Goal: Information Seeking & Learning: Learn about a topic

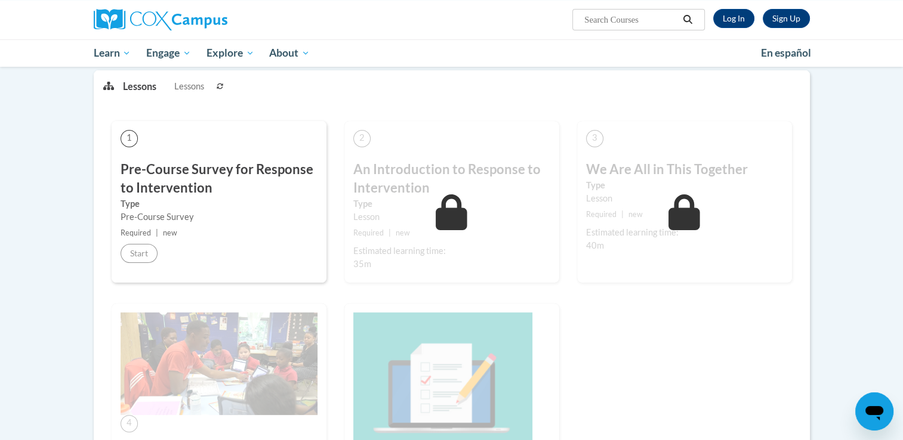
scroll to position [152, 0]
click at [193, 175] on h3 "Pre-Course Survey for Response to Intervention" at bounding box center [219, 179] width 197 height 37
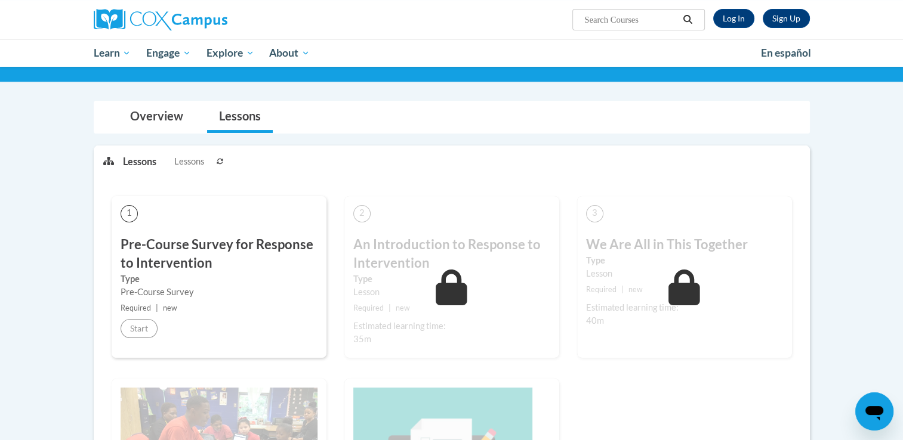
scroll to position [0, 0]
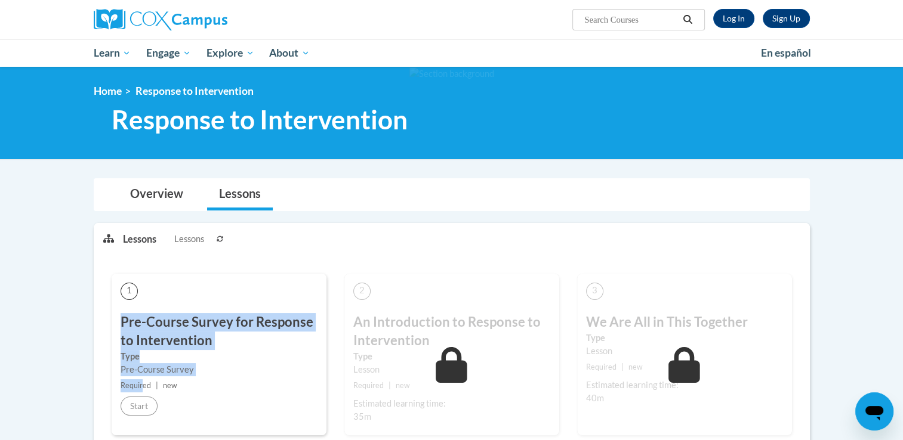
drag, startPoint x: 141, startPoint y: 378, endPoint x: 203, endPoint y: 254, distance: 138.8
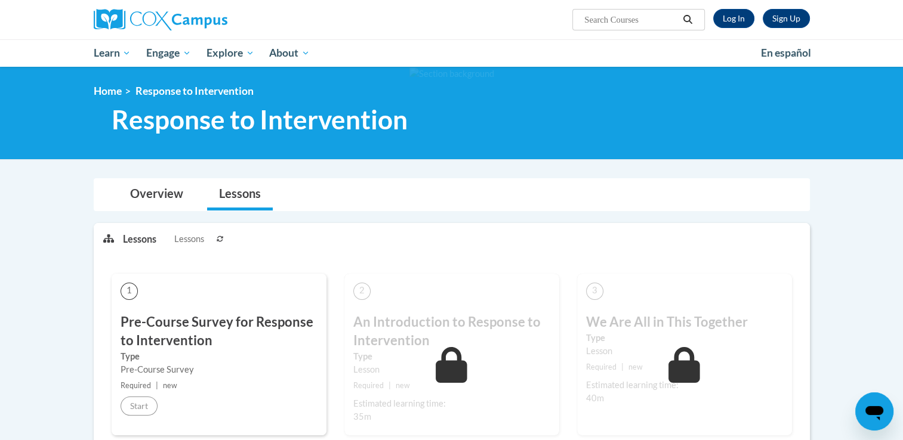
click at [203, 254] on li "Lessons Lessons" at bounding box center [168, 240] width 90 height 32
drag, startPoint x: 203, startPoint y: 233, endPoint x: 223, endPoint y: 242, distance: 22.2
click at [223, 242] on ul "Lessons Lessons" at bounding box center [292, 239] width 338 height 30
click at [223, 242] on button at bounding box center [220, 239] width 14 height 30
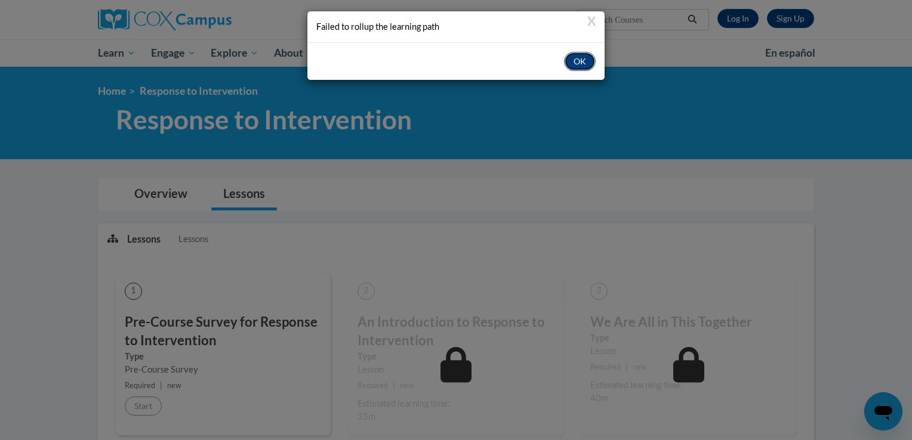
click at [575, 58] on button "OK" at bounding box center [580, 61] width 32 height 19
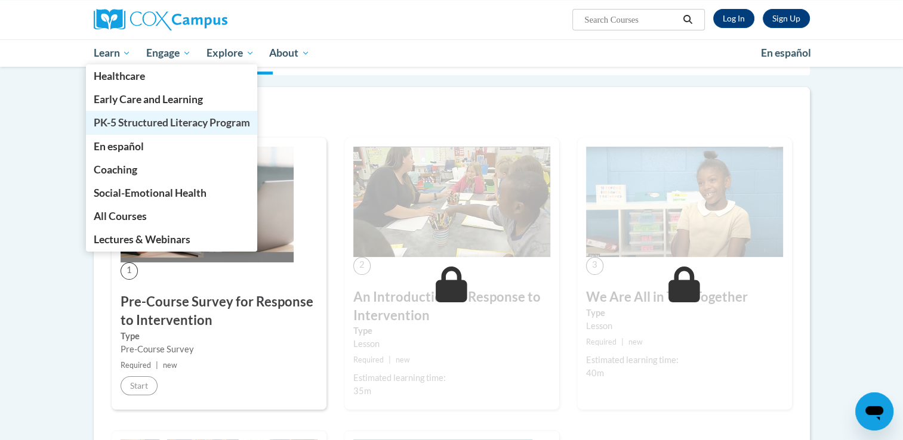
scroll to position [143, 0]
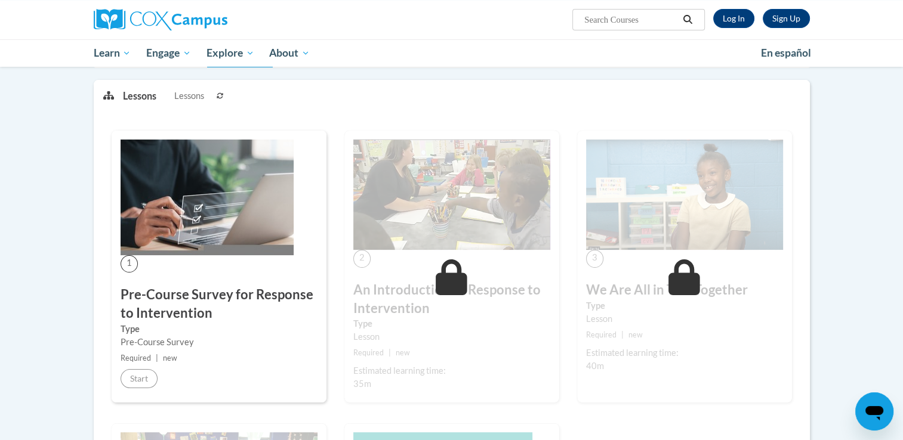
click at [180, 234] on img at bounding box center [207, 198] width 173 height 116
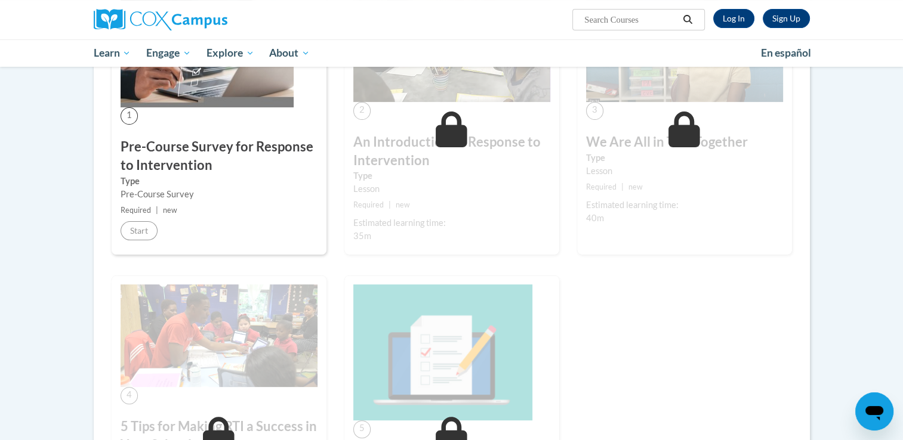
scroll to position [294, 0]
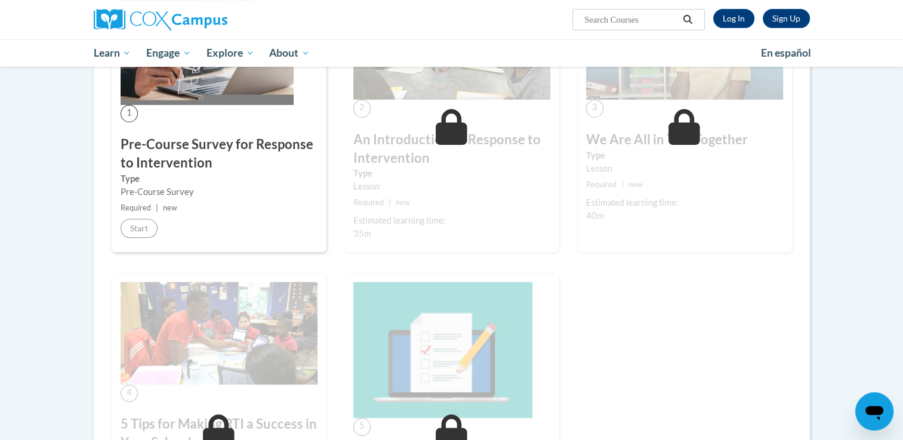
click at [144, 155] on h3 "Pre-Course Survey for Response to Intervention" at bounding box center [219, 153] width 197 height 37
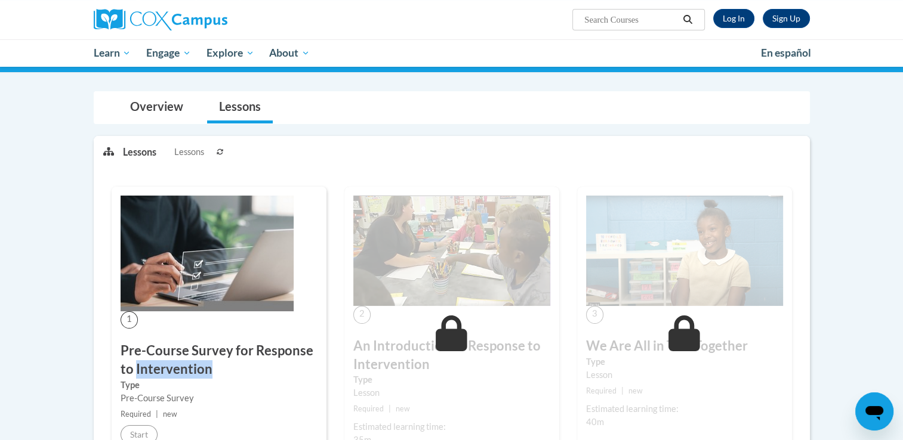
scroll to position [0, 0]
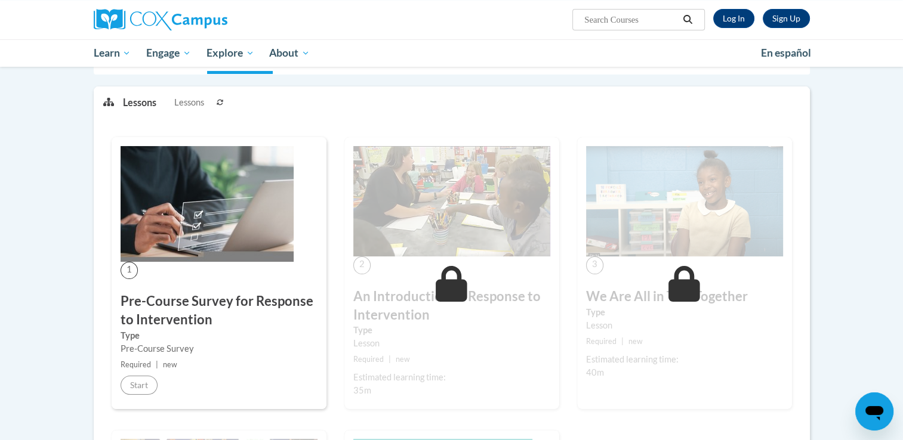
scroll to position [239, 0]
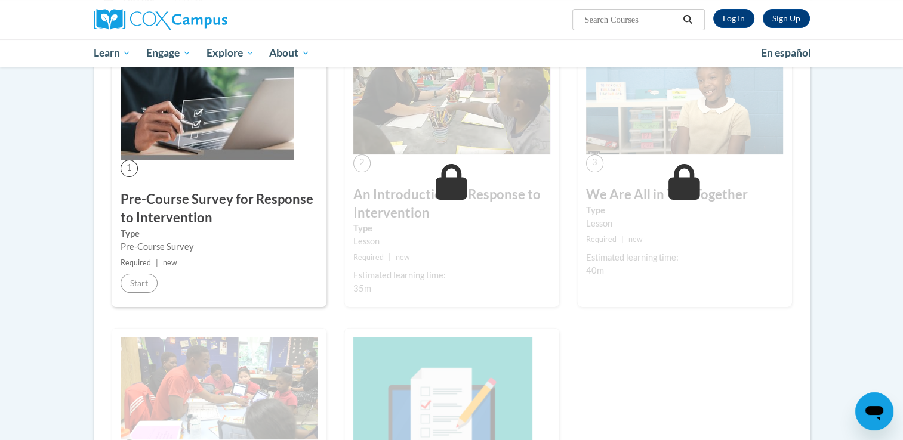
click at [124, 307] on div "1 Pre-Course Survey for Response to Intervention Type Pre-Course Survey Require…" at bounding box center [219, 182] width 233 height 294
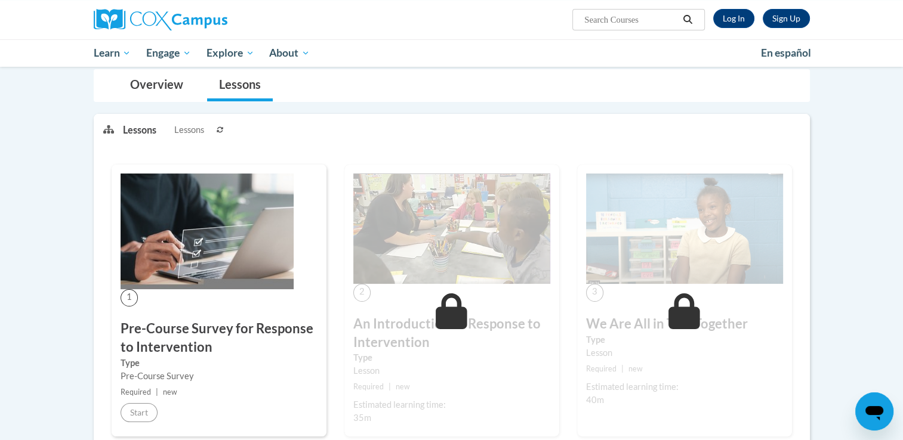
scroll to position [0, 0]
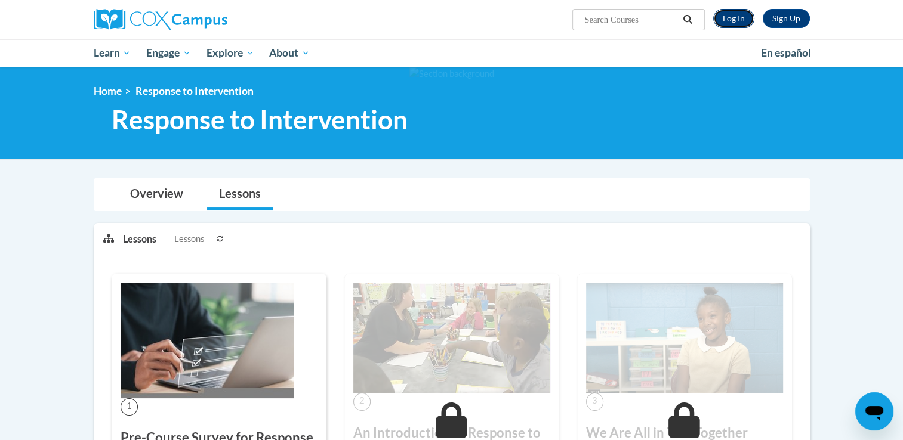
click at [725, 14] on link "Log In" at bounding box center [733, 18] width 41 height 19
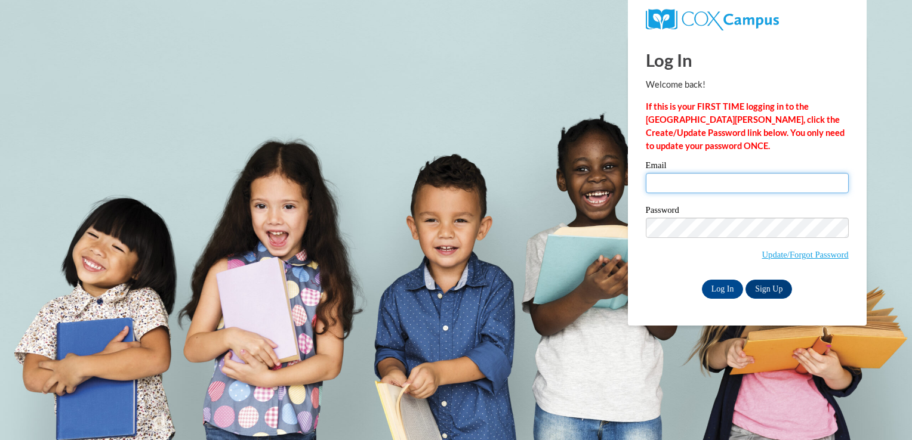
click at [697, 188] on input "Email" at bounding box center [747, 183] width 203 height 20
type input "[EMAIL_ADDRESS][DOMAIN_NAME]"
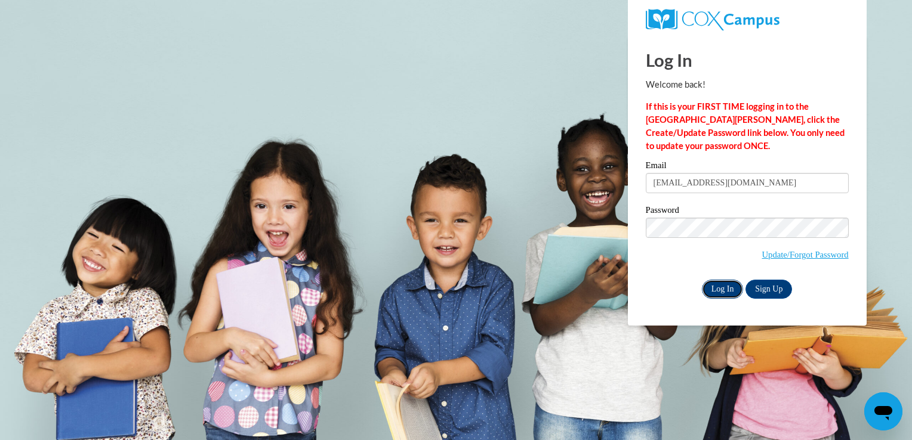
click at [730, 283] on input "Log In" at bounding box center [723, 289] width 42 height 19
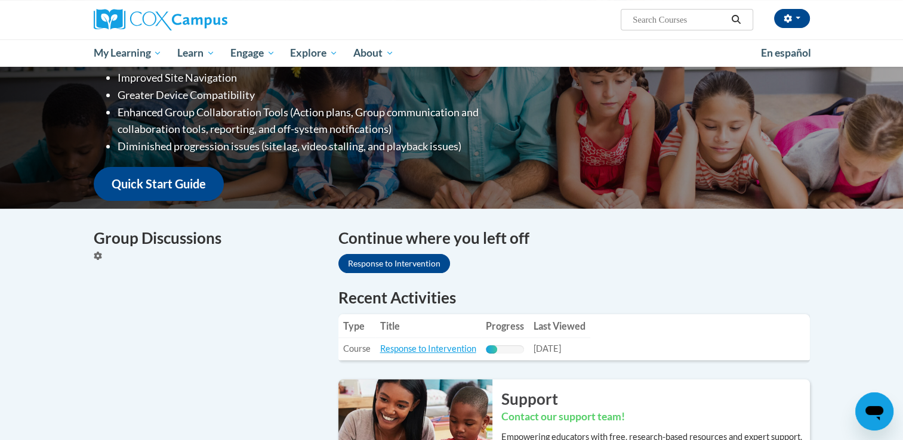
scroll to position [239, 0]
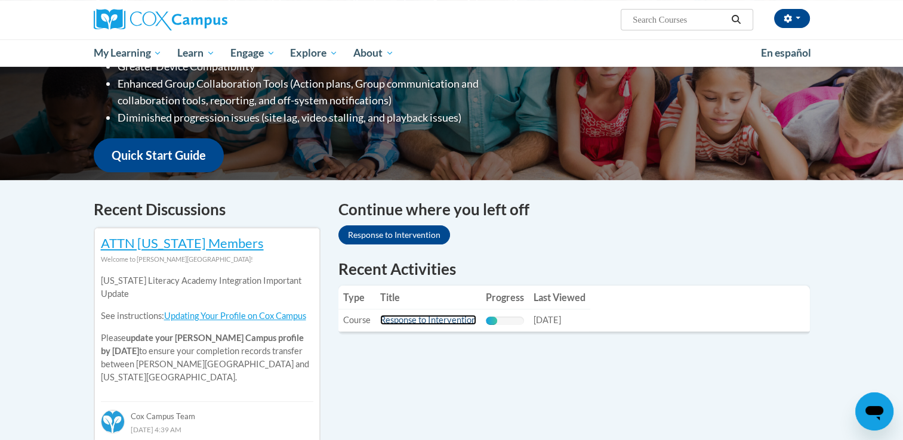
click at [424, 319] on link "Response to Intervention" at bounding box center [428, 320] width 96 height 10
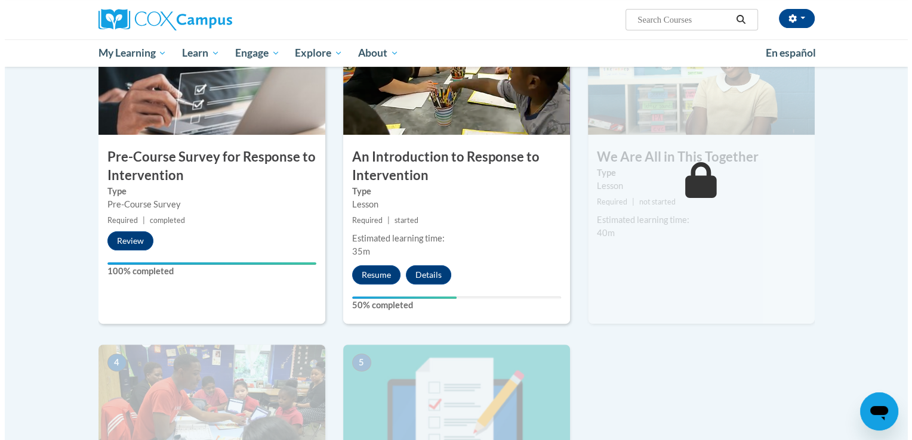
scroll to position [298, 0]
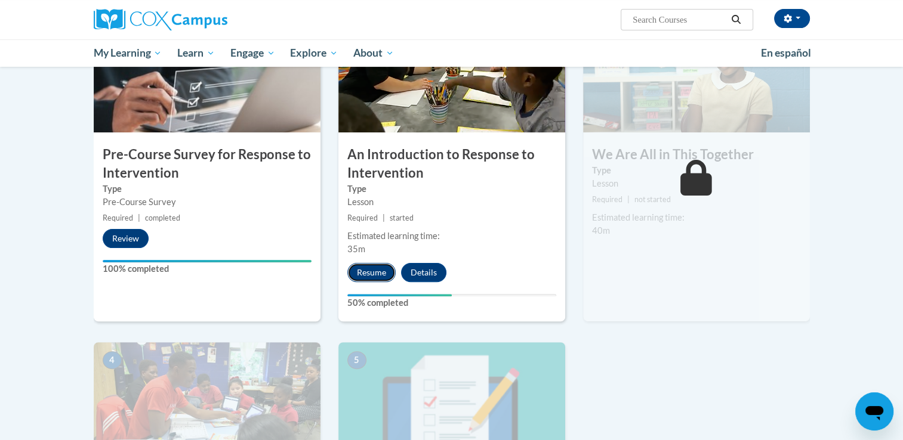
click at [377, 269] on button "Resume" at bounding box center [371, 272] width 48 height 19
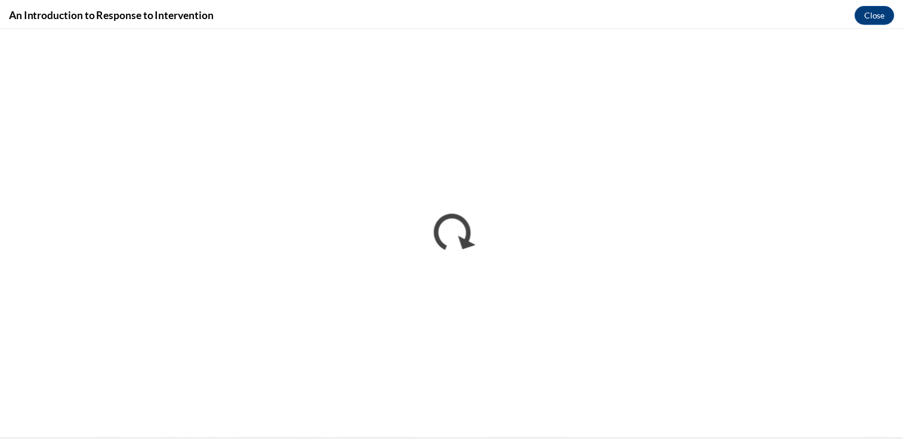
scroll to position [0, 0]
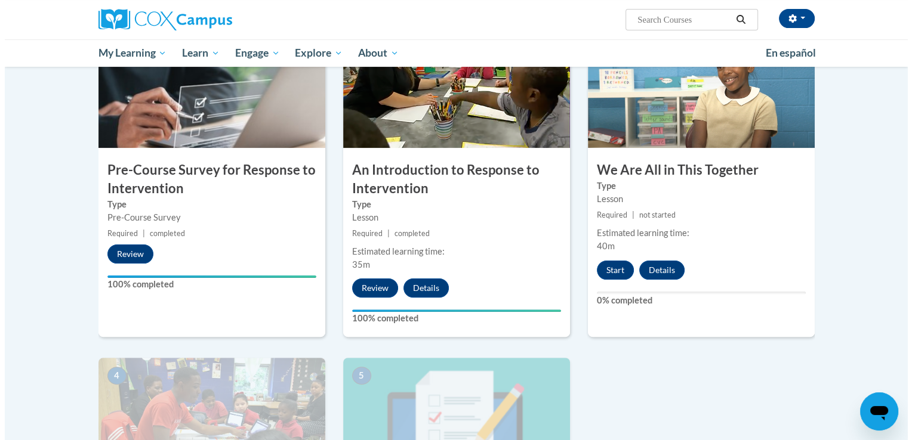
scroll to position [298, 0]
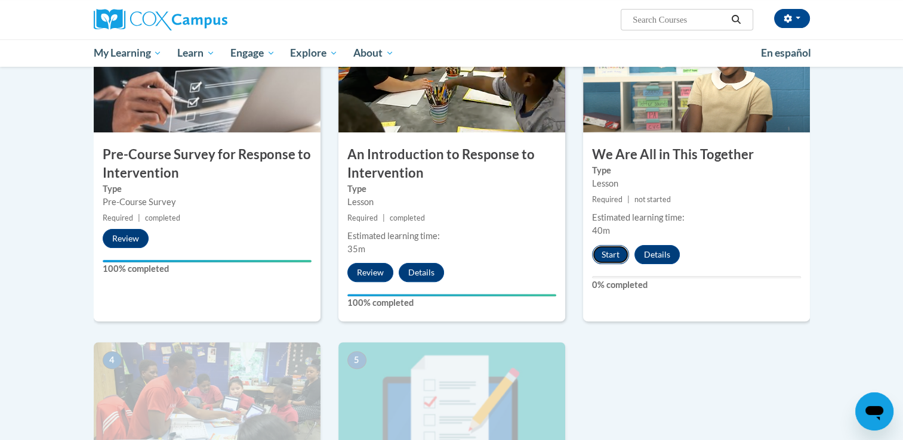
click at [602, 255] on button "Start" at bounding box center [610, 254] width 37 height 19
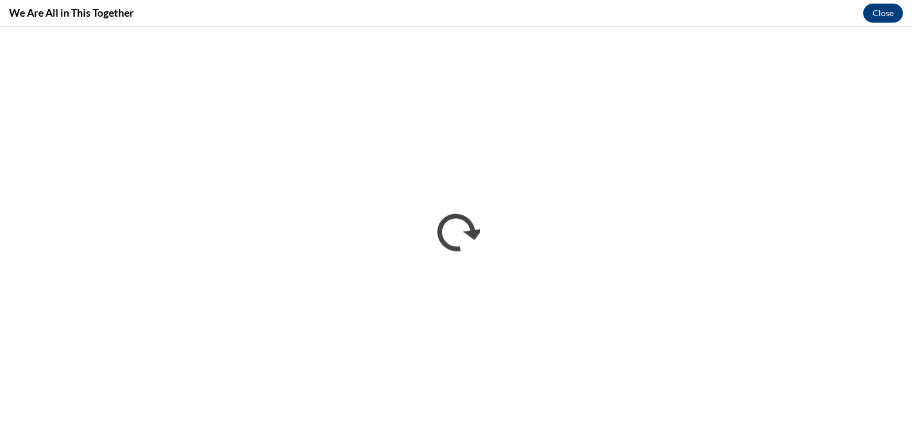
scroll to position [0, 0]
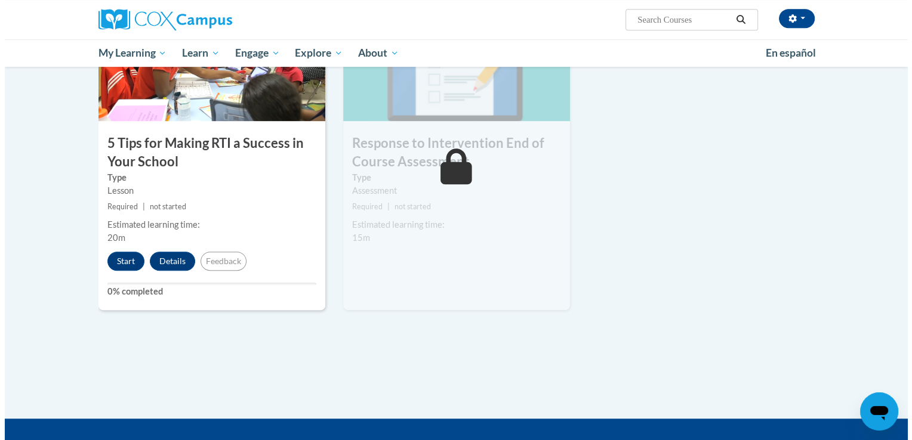
scroll to position [640, 0]
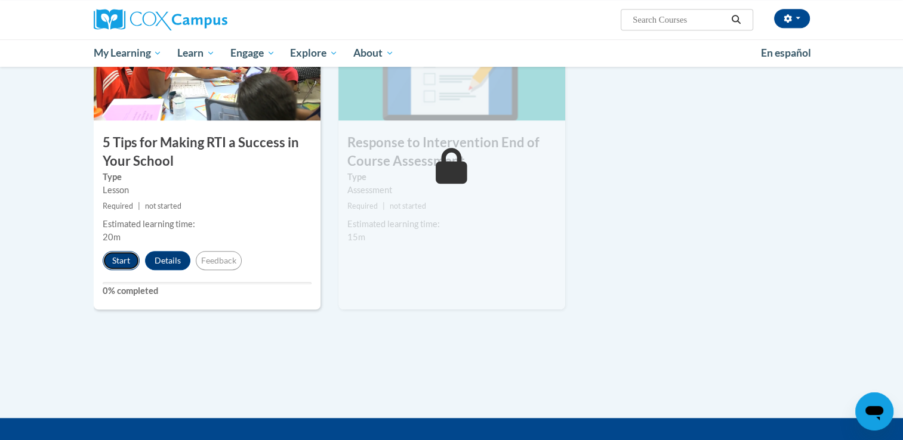
click at [122, 257] on button "Start" at bounding box center [121, 260] width 37 height 19
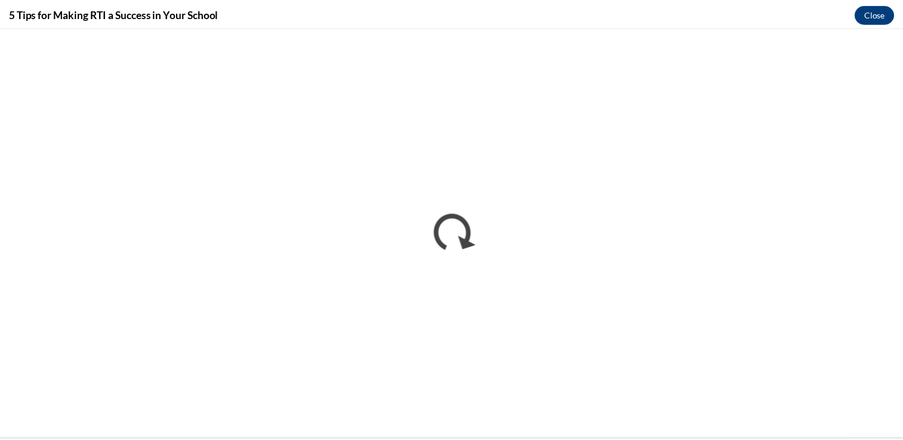
scroll to position [0, 0]
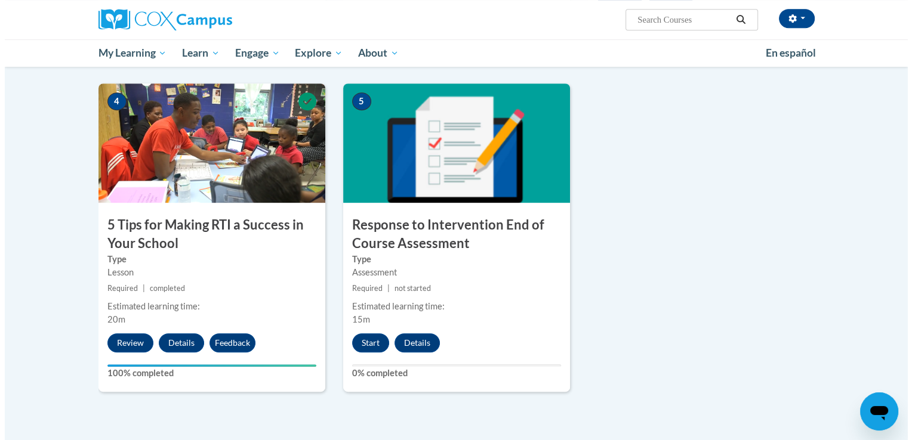
scroll to position [558, 0]
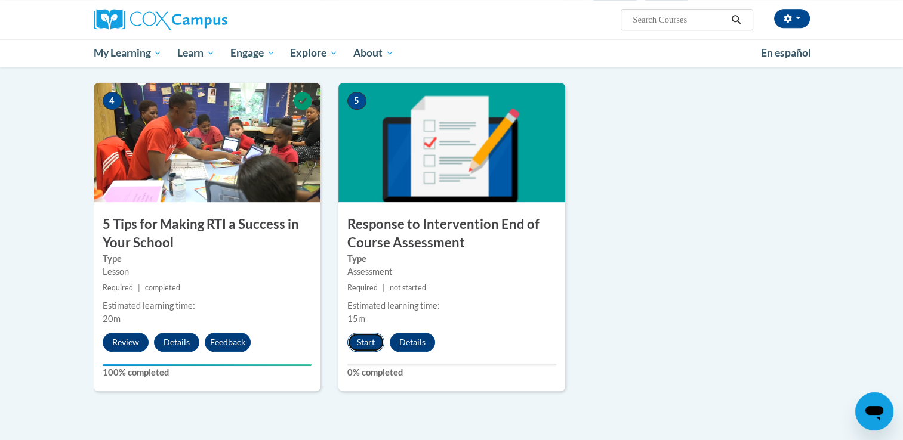
click at [368, 340] on button "Start" at bounding box center [365, 342] width 37 height 19
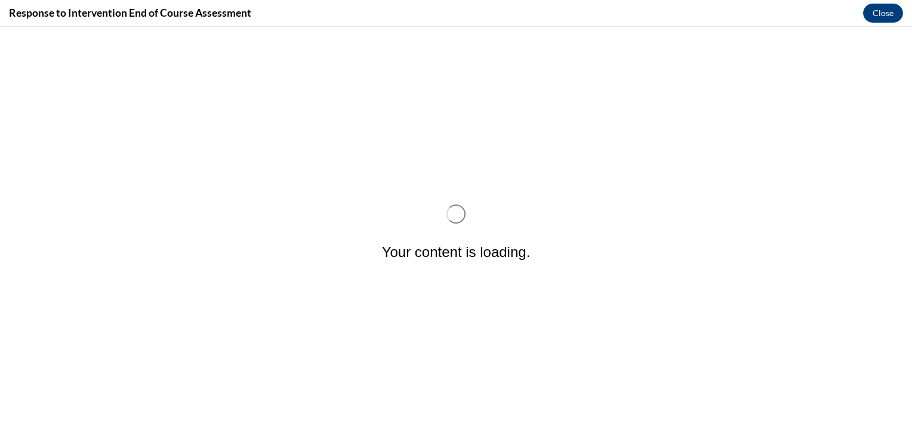
scroll to position [0, 0]
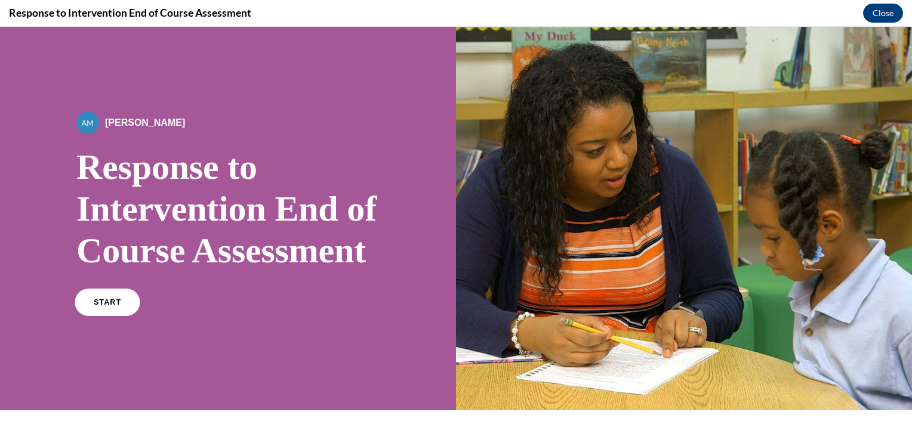
click at [117, 307] on span "START" at bounding box center [107, 302] width 27 height 9
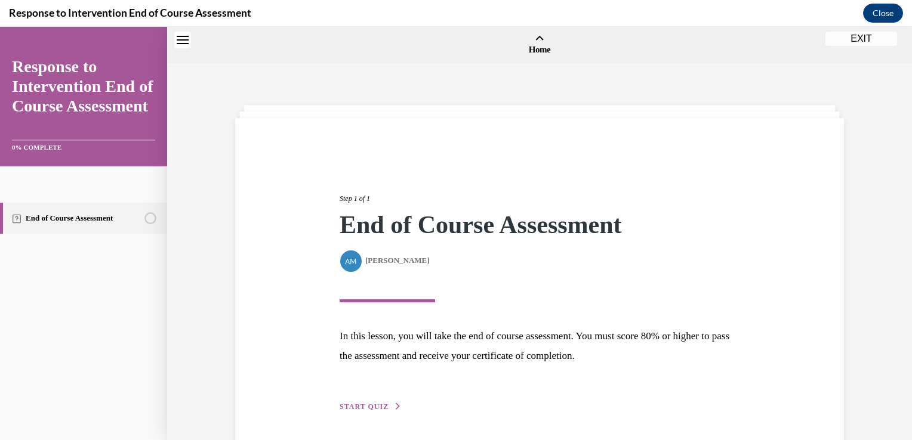
scroll to position [37, 0]
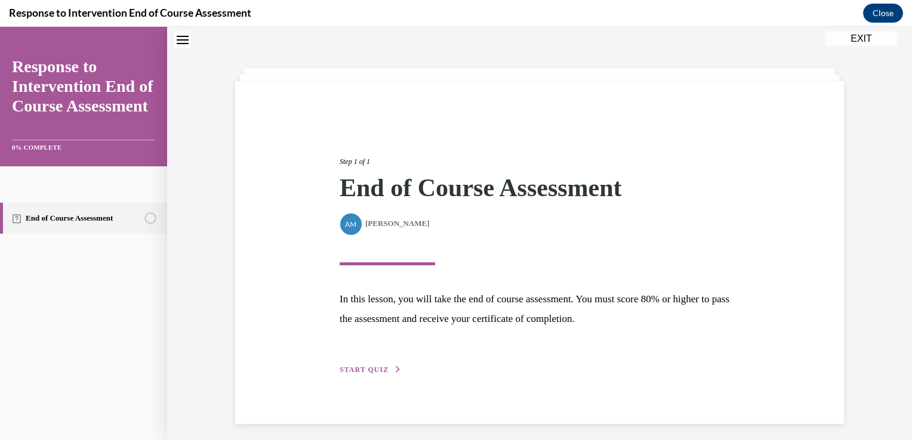
click at [372, 366] on span "START QUIZ" at bounding box center [364, 370] width 49 height 8
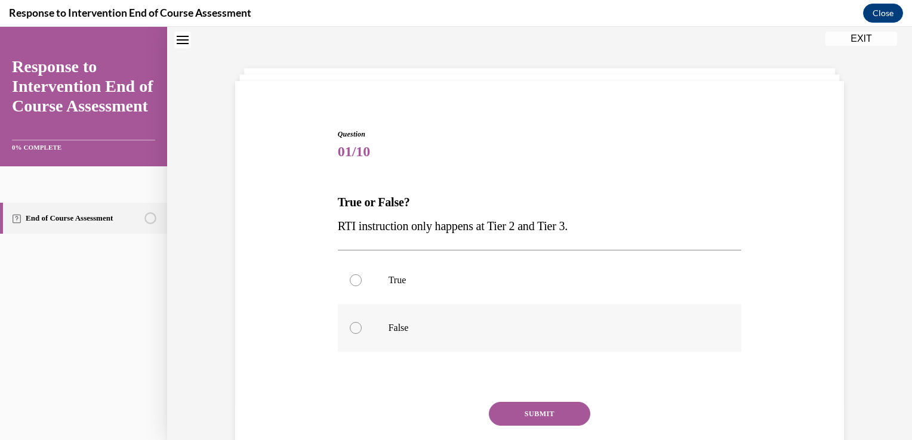
click at [420, 332] on p "False" at bounding box center [550, 328] width 323 height 12
click at [362, 332] on input "False" at bounding box center [356, 328] width 12 height 12
radio input "true"
click at [537, 413] on button "SUBMIT" at bounding box center [539, 414] width 101 height 24
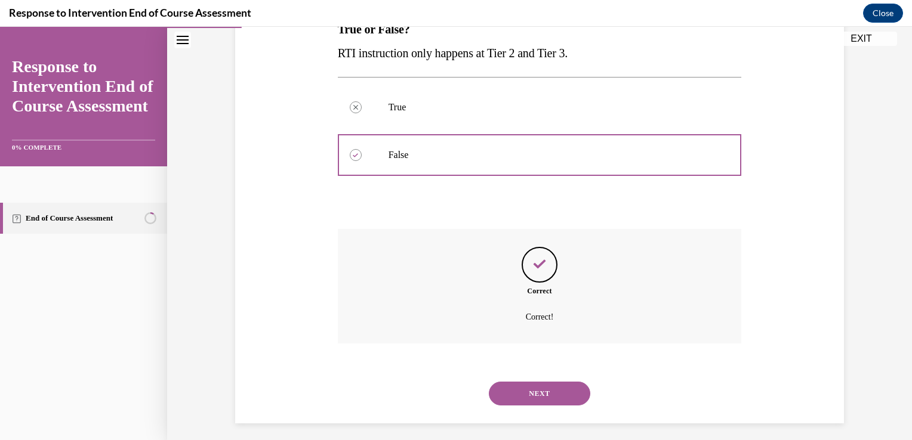
scroll to position [217, 0]
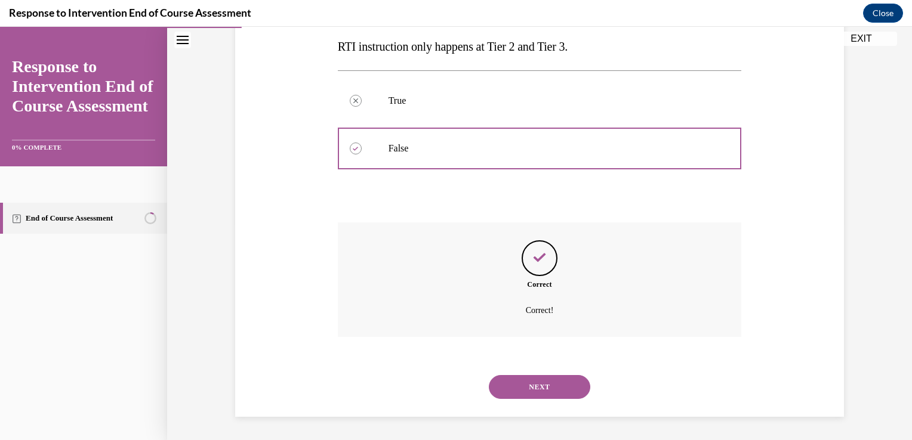
click at [535, 386] on button "NEXT" at bounding box center [539, 387] width 101 height 24
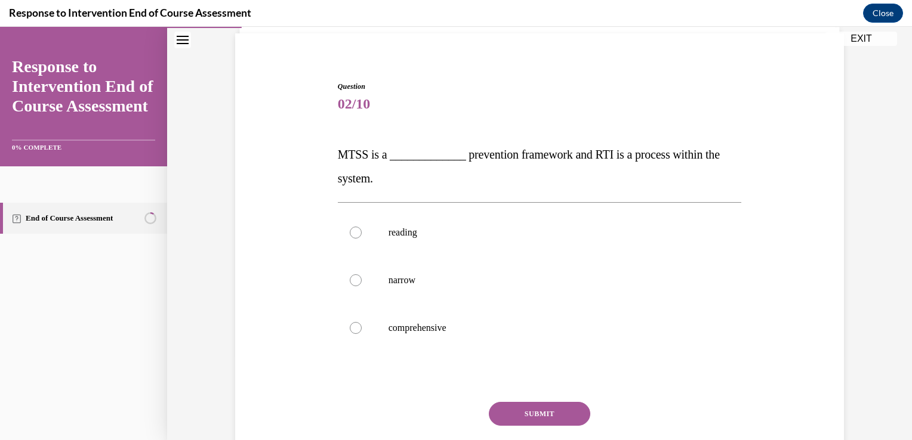
scroll to position [85, 0]
click at [399, 315] on label "comprehensive" at bounding box center [540, 328] width 404 height 48
click at [362, 322] on input "comprehensive" at bounding box center [356, 328] width 12 height 12
radio input "true"
click at [506, 417] on button "SUBMIT" at bounding box center [539, 414] width 101 height 24
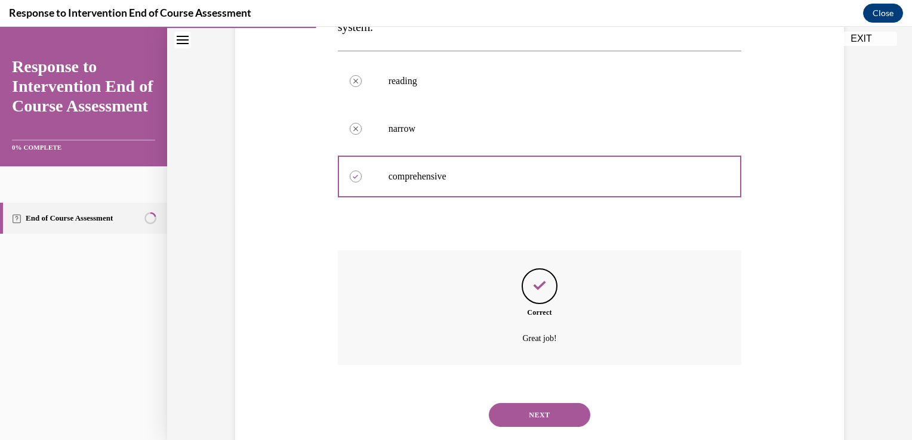
scroll to position [264, 0]
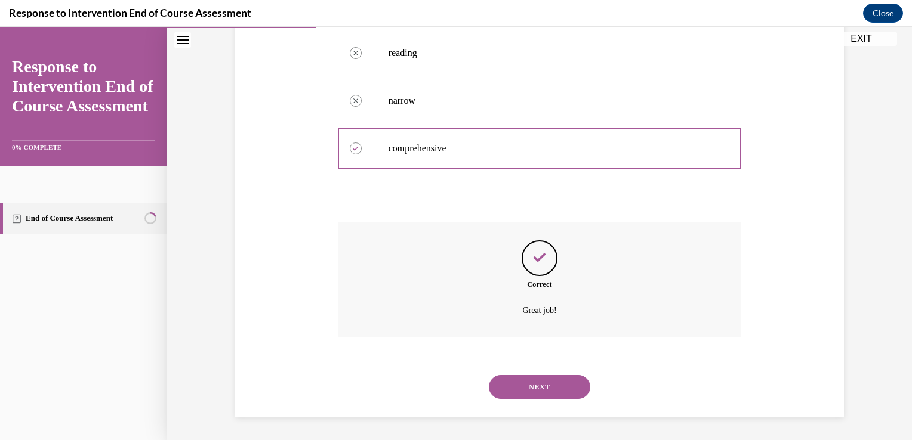
click at [527, 383] on button "NEXT" at bounding box center [539, 387] width 101 height 24
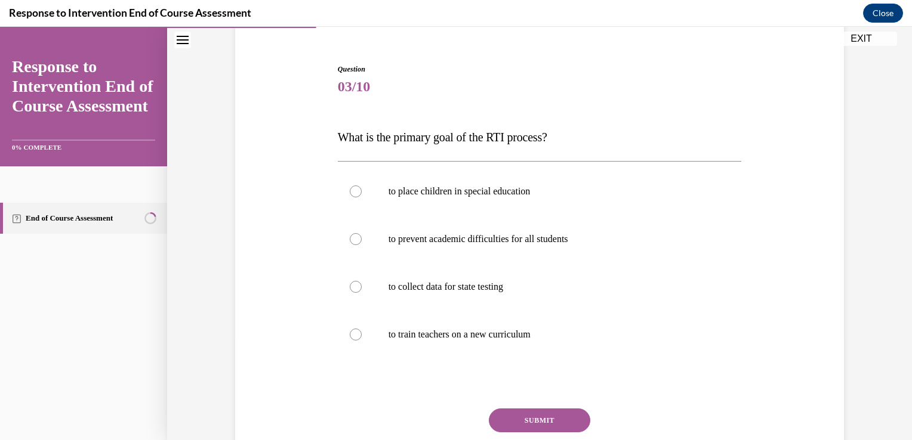
scroll to position [100, 0]
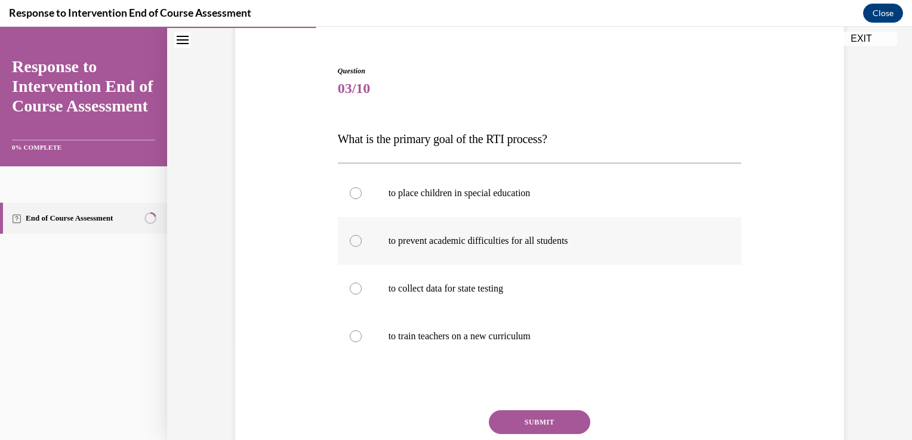
click at [523, 246] on p "to prevent academic difficulties for all students" at bounding box center [550, 241] width 323 height 12
click at [362, 246] on input "to prevent academic difficulties for all students" at bounding box center [356, 241] width 12 height 12
radio input "true"
click at [556, 431] on button "SUBMIT" at bounding box center [539, 423] width 101 height 24
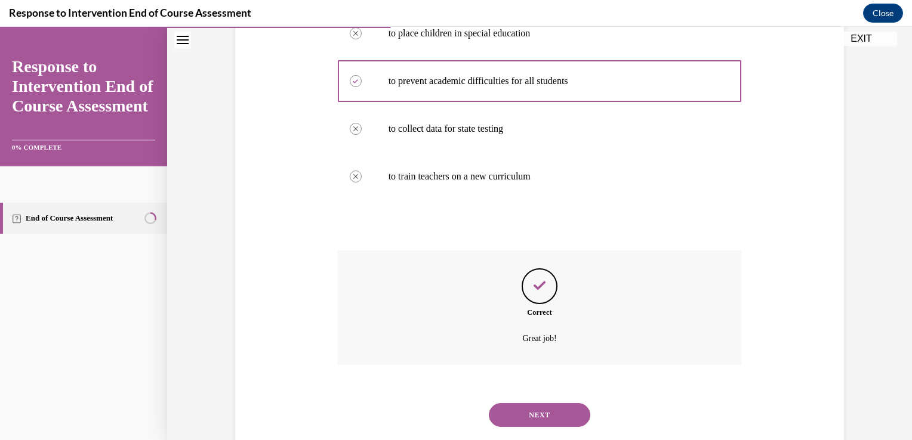
scroll to position [288, 0]
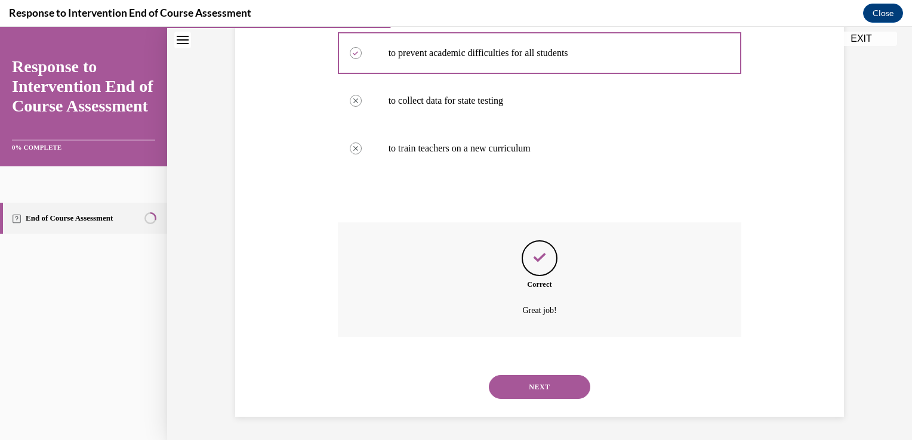
click at [541, 374] on div "NEXT" at bounding box center [540, 387] width 404 height 48
click at [540, 395] on button "NEXT" at bounding box center [539, 387] width 101 height 24
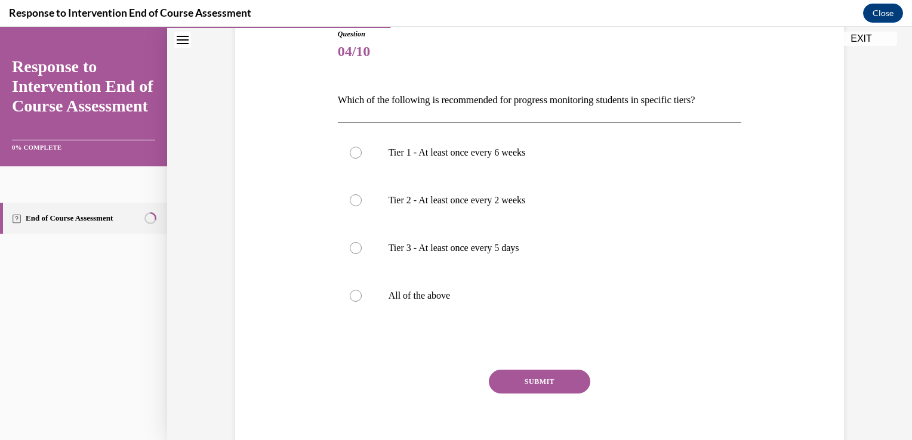
scroll to position [138, 0]
click at [497, 288] on label "All of the above" at bounding box center [540, 296] width 404 height 48
click at [362, 289] on input "All of the above" at bounding box center [356, 295] width 12 height 12
radio input "true"
click at [519, 386] on button "SUBMIT" at bounding box center [539, 381] width 101 height 24
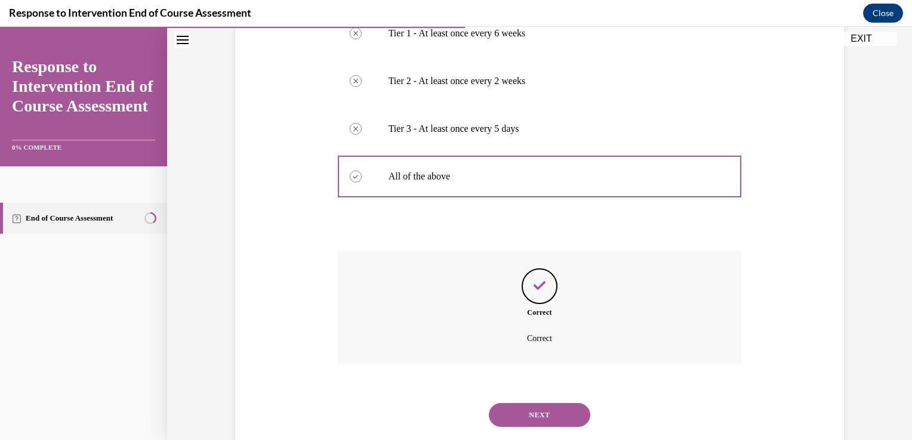
scroll to position [284, 0]
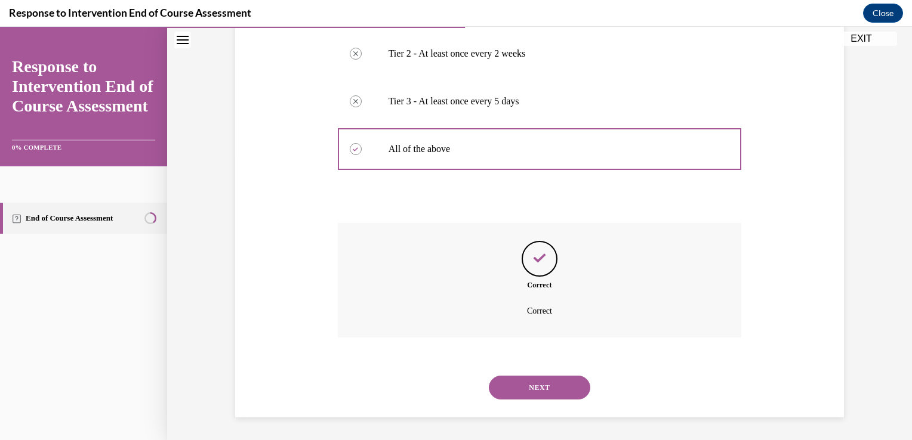
drag, startPoint x: 520, startPoint y: 387, endPoint x: 501, endPoint y: 385, distance: 19.8
click at [501, 385] on button "NEXT" at bounding box center [539, 388] width 101 height 24
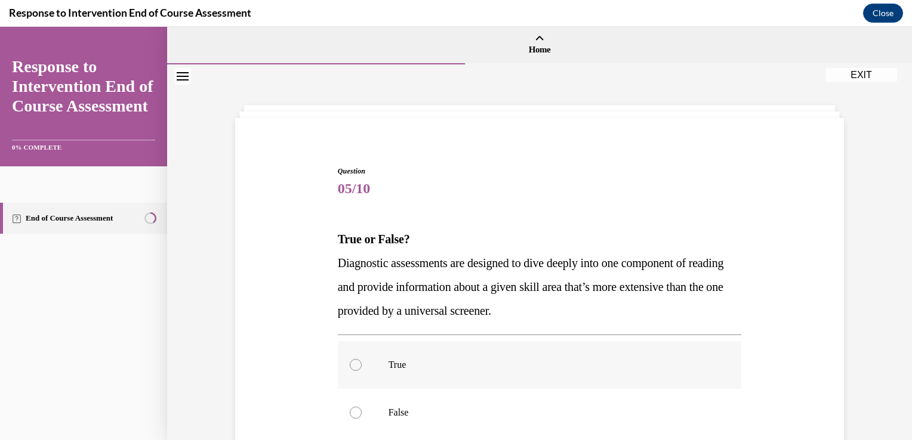
click at [488, 366] on p "True" at bounding box center [550, 365] width 323 height 12
click at [362, 366] on input "True" at bounding box center [356, 365] width 12 height 12
radio input "true"
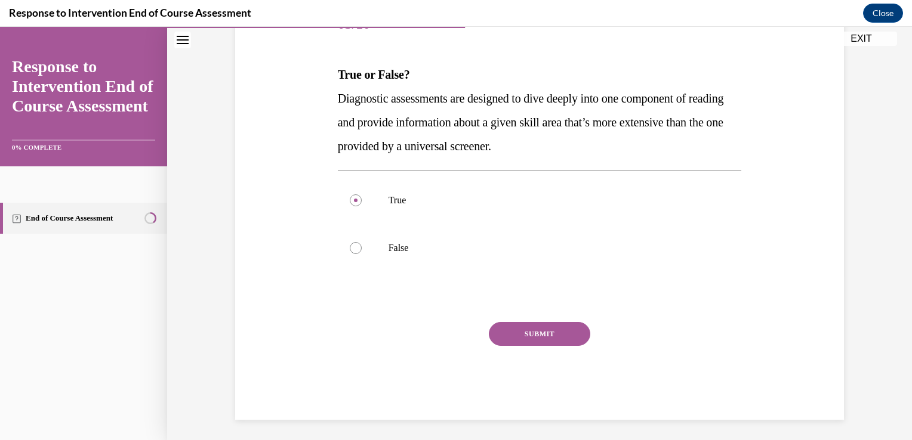
click at [547, 338] on button "SUBMIT" at bounding box center [539, 334] width 101 height 24
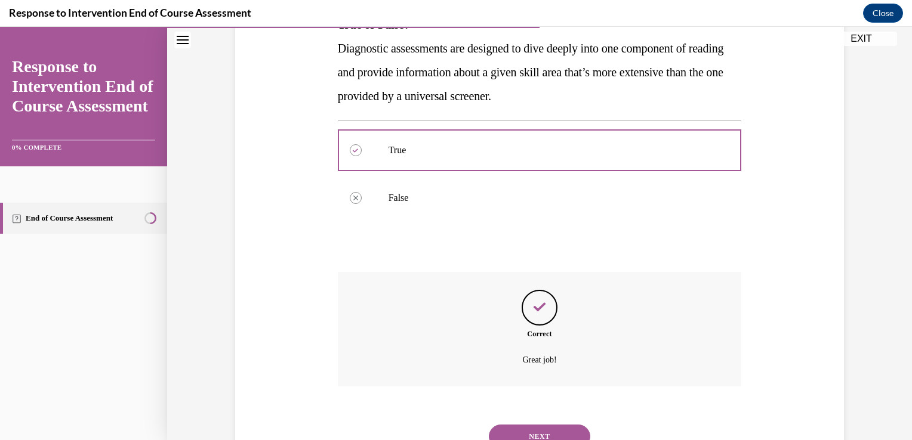
scroll to position [264, 0]
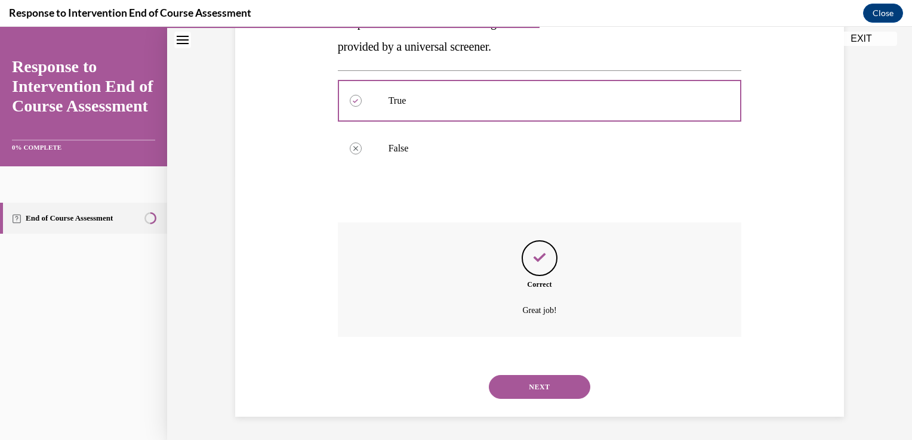
click at [549, 384] on button "NEXT" at bounding box center [539, 387] width 101 height 24
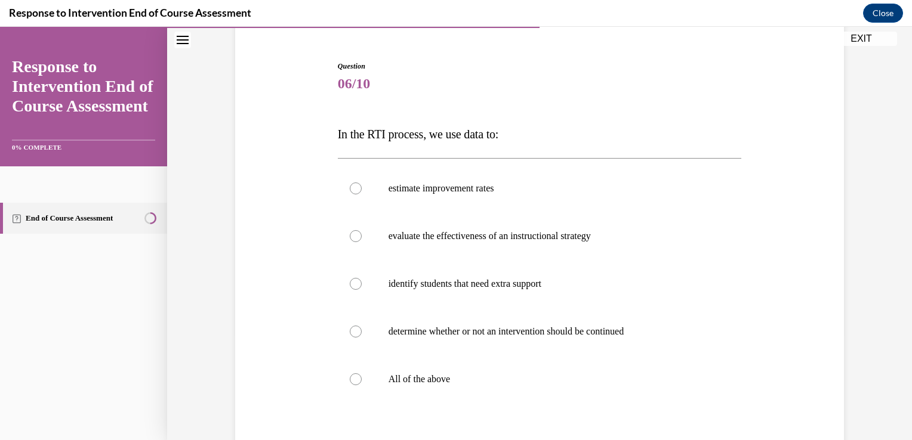
scroll to position [125, 0]
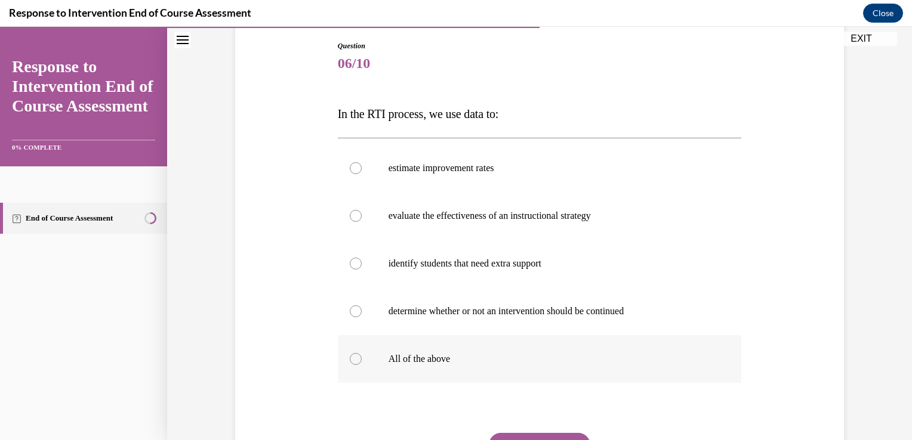
click at [519, 350] on label "All of the above" at bounding box center [540, 359] width 404 height 48
click at [362, 353] on input "All of the above" at bounding box center [356, 359] width 12 height 12
radio input "true"
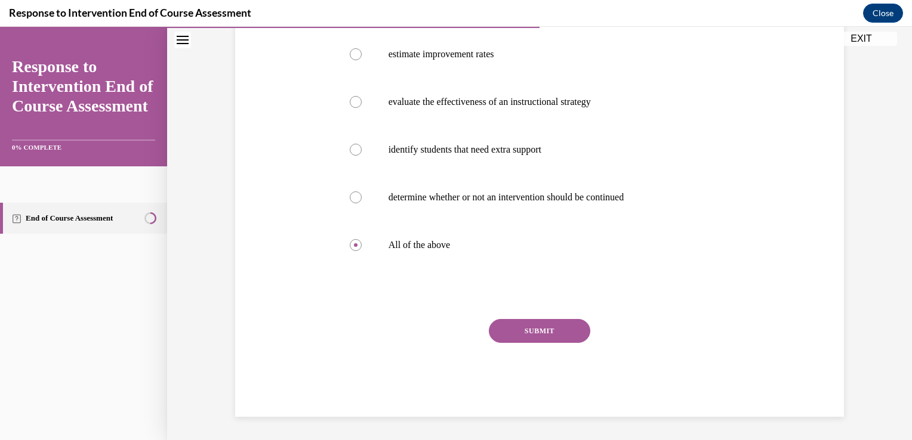
click at [520, 332] on button "SUBMIT" at bounding box center [539, 331] width 101 height 24
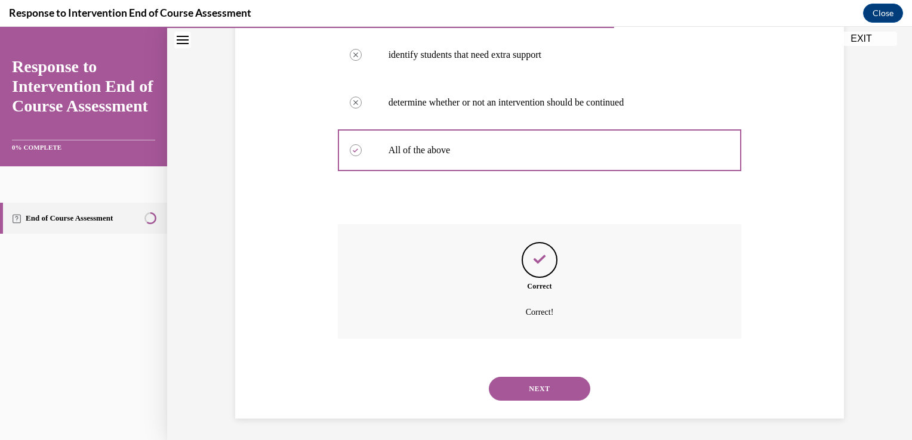
scroll to position [336, 0]
click at [543, 392] on button "NEXT" at bounding box center [539, 387] width 101 height 24
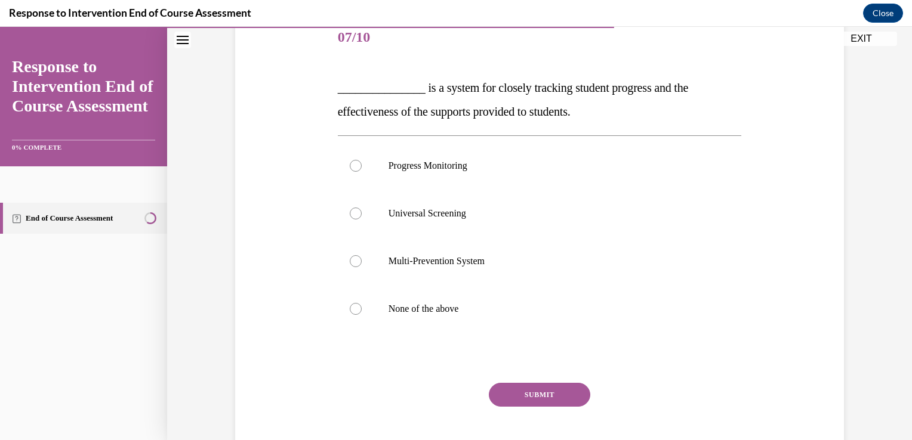
scroll to position [150, 0]
click at [463, 168] on p "Progress Monitoring" at bounding box center [550, 167] width 323 height 12
click at [362, 168] on input "Progress Monitoring" at bounding box center [356, 167] width 12 height 12
radio input "true"
click at [518, 393] on button "SUBMIT" at bounding box center [539, 396] width 101 height 24
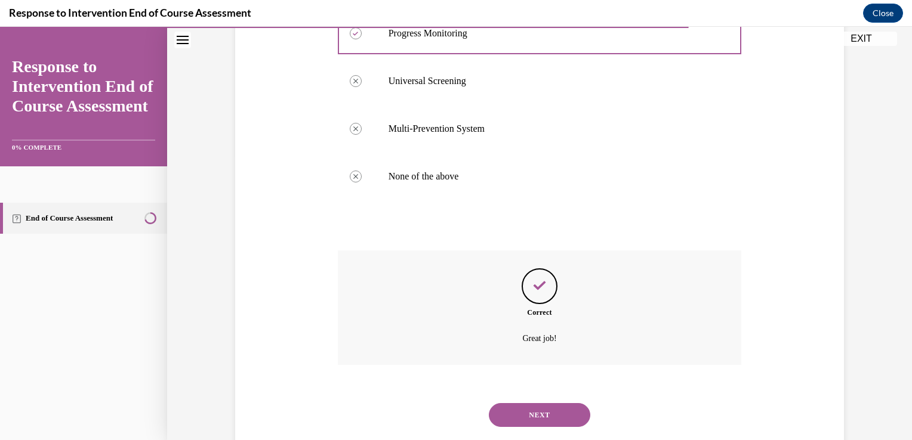
scroll to position [312, 0]
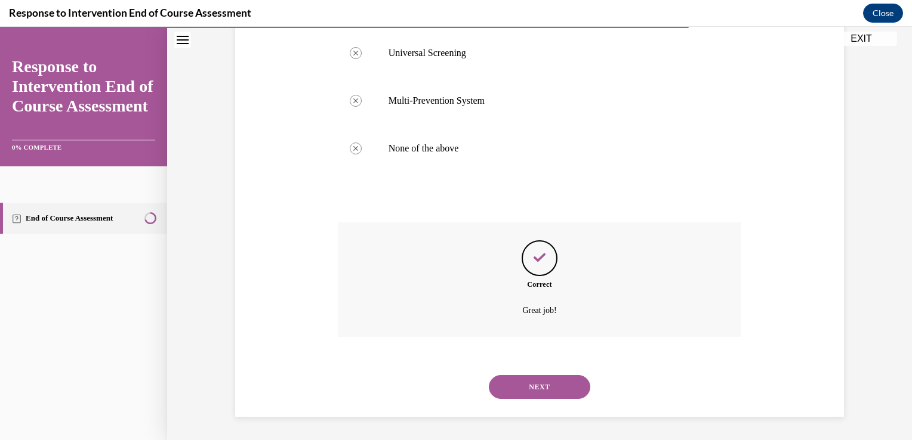
click at [549, 388] on button "NEXT" at bounding box center [539, 387] width 101 height 24
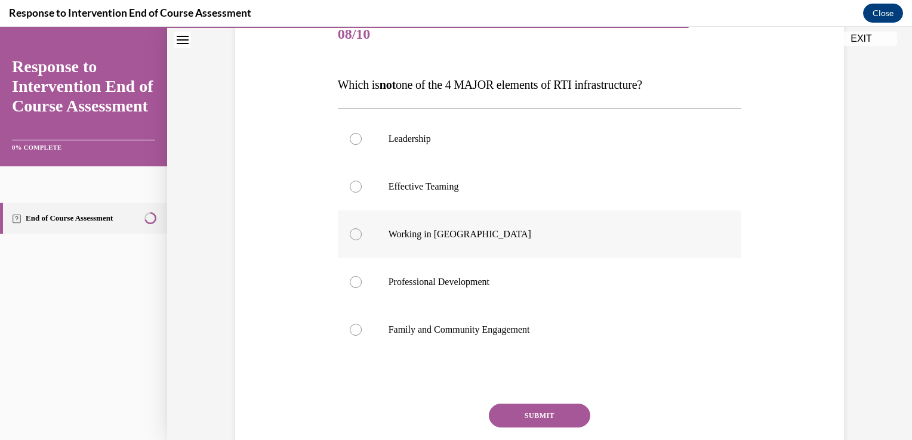
scroll to position [153, 0]
click at [456, 240] on p "Working in Silos" at bounding box center [550, 236] width 323 height 12
click at [362, 240] on input "Working in Silos" at bounding box center [356, 236] width 12 height 12
radio input "true"
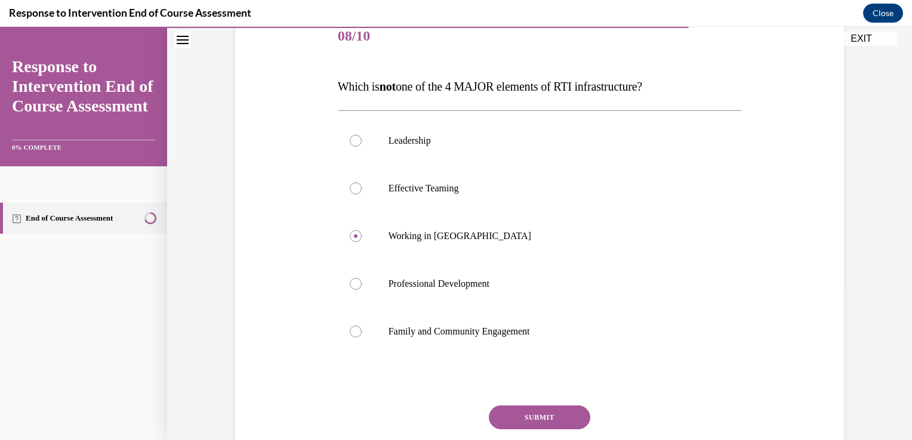
click at [551, 421] on button "SUBMIT" at bounding box center [539, 418] width 101 height 24
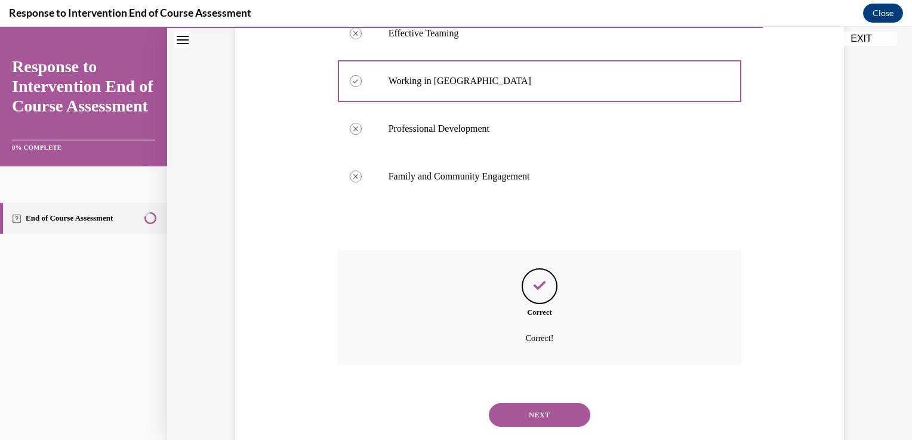
scroll to position [336, 0]
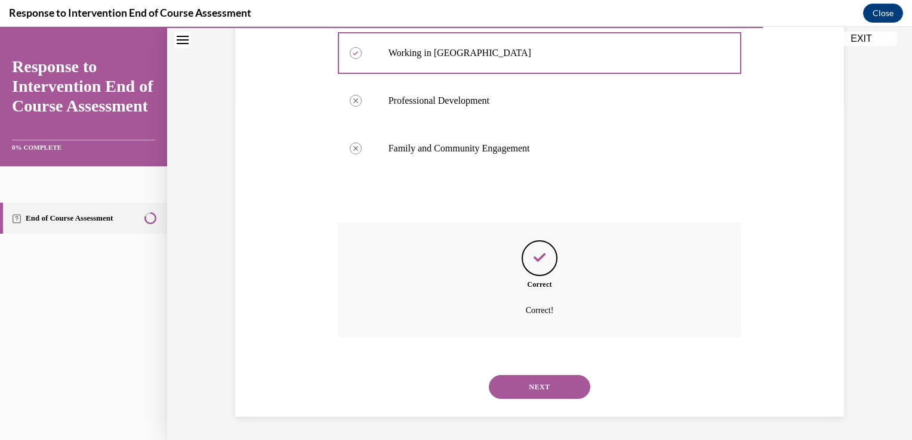
click at [532, 393] on button "NEXT" at bounding box center [539, 387] width 101 height 24
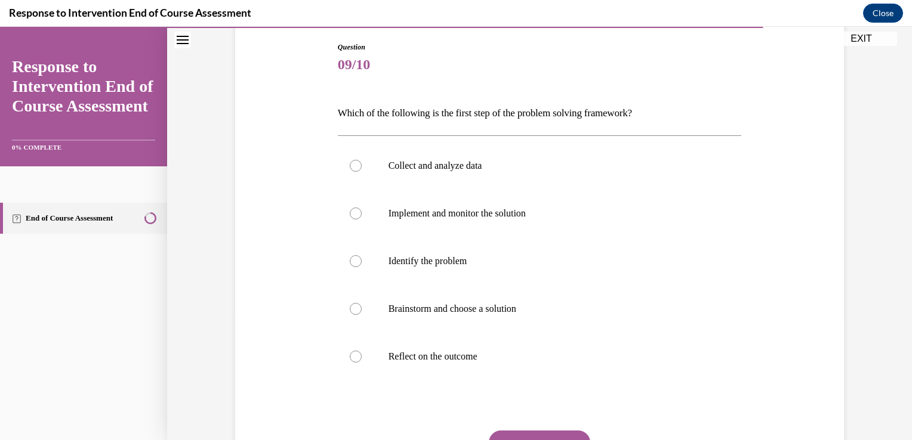
scroll to position [124, 0]
click at [473, 258] on p "Identify the problem" at bounding box center [550, 261] width 323 height 12
click at [362, 258] on input "Identify the problem" at bounding box center [356, 261] width 12 height 12
radio input "true"
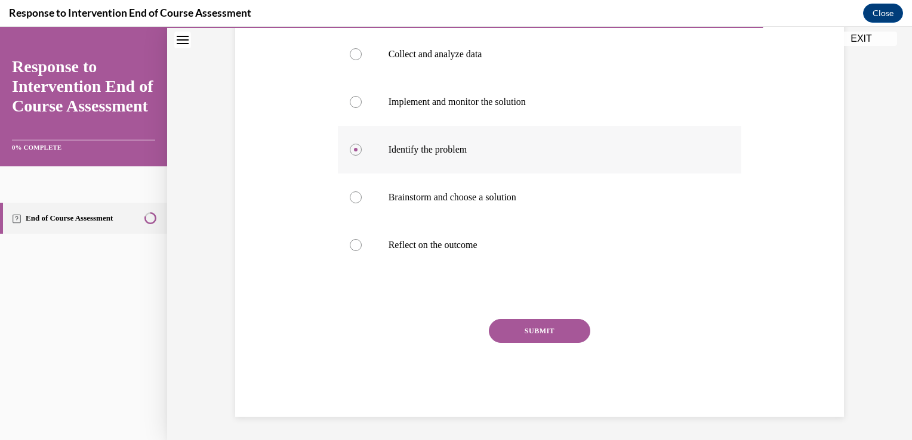
scroll to position [236, 0]
click at [522, 329] on button "SUBMIT" at bounding box center [539, 331] width 101 height 24
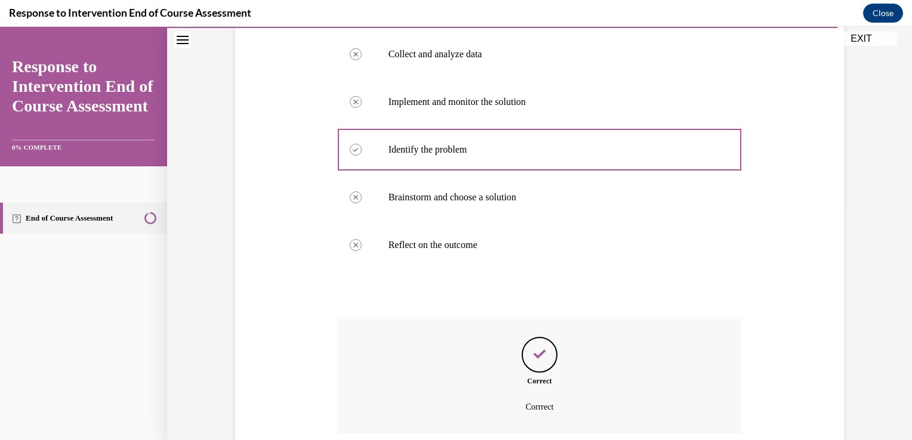
scroll to position [332, 0]
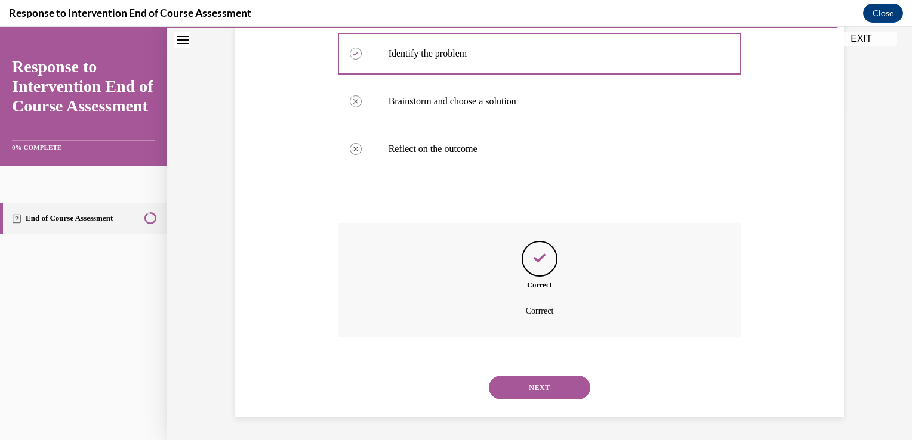
click at [551, 384] on button "NEXT" at bounding box center [539, 388] width 101 height 24
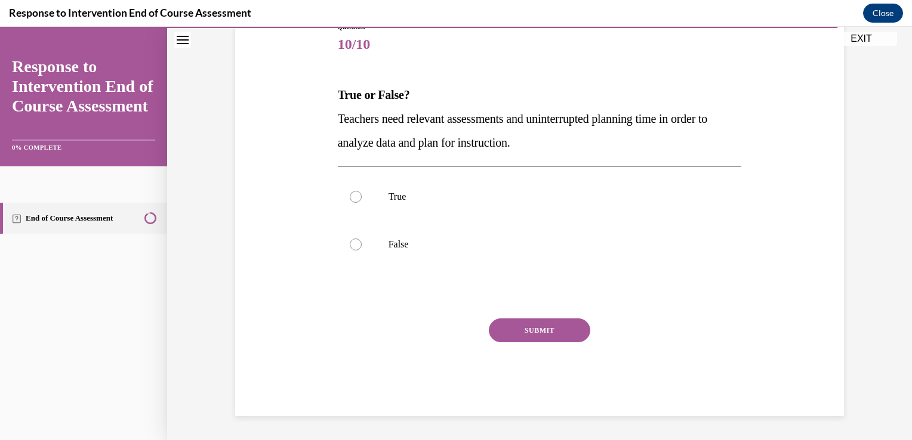
scroll to position [132, 0]
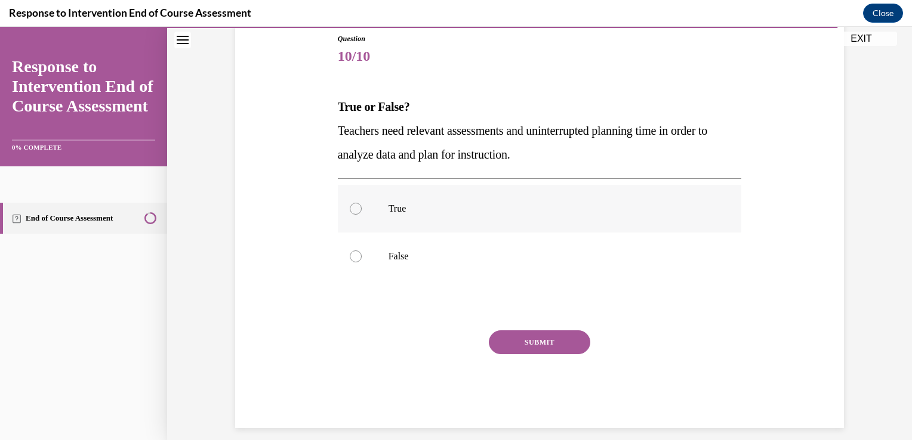
click at [498, 207] on p "True" at bounding box center [550, 209] width 323 height 12
click at [362, 207] on input "True" at bounding box center [356, 209] width 12 height 12
radio input "true"
click at [499, 221] on label "True" at bounding box center [540, 209] width 404 height 48
click at [362, 215] on input "True" at bounding box center [356, 209] width 12 height 12
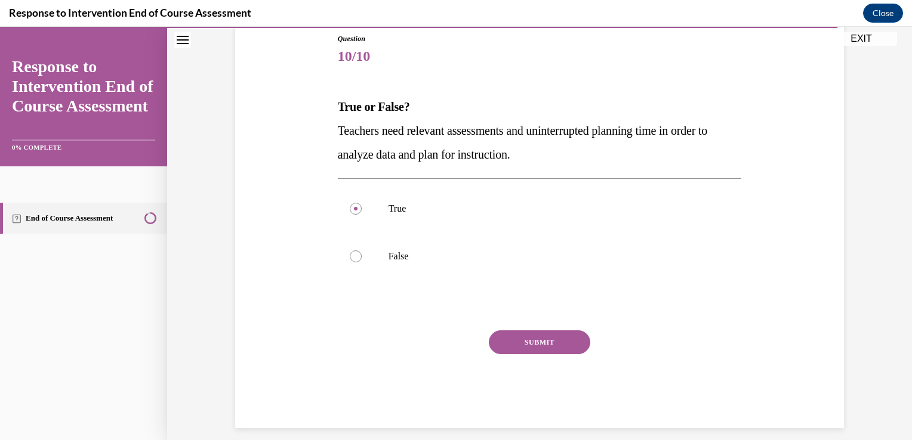
click at [529, 335] on button "SUBMIT" at bounding box center [539, 343] width 101 height 24
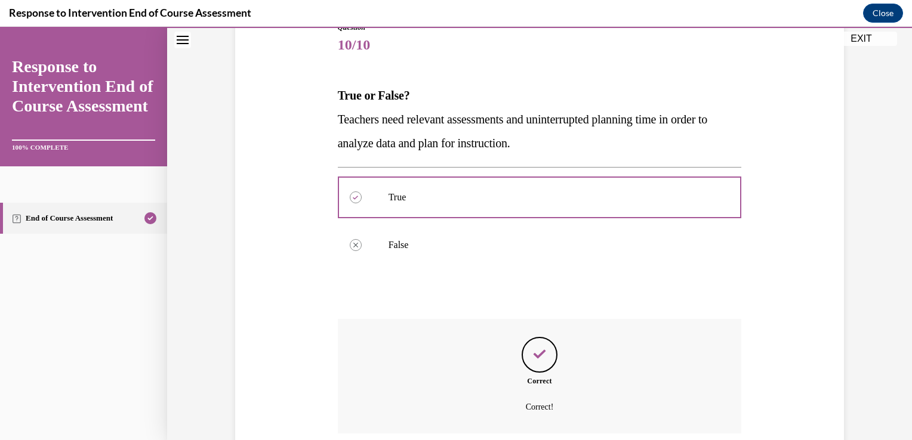
scroll to position [241, 0]
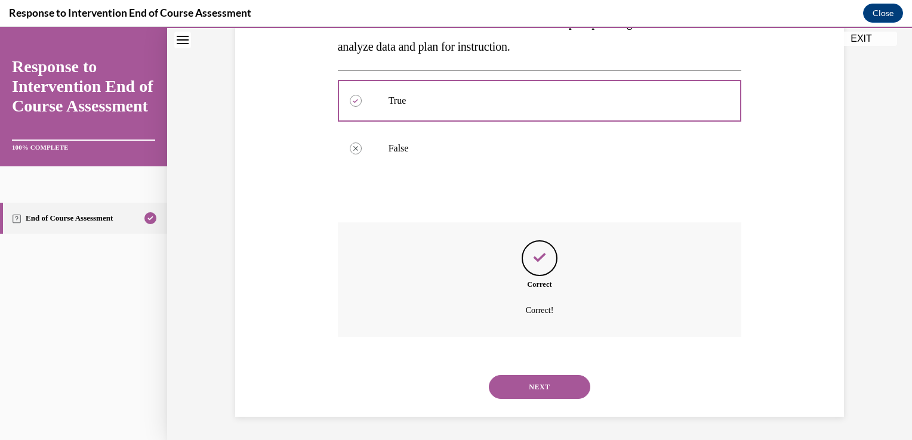
click at [536, 386] on button "NEXT" at bounding box center [539, 387] width 101 height 24
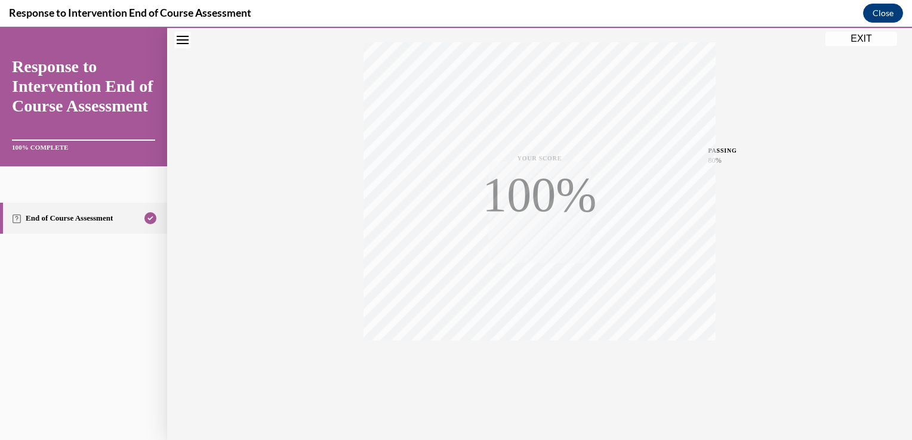
scroll to position [198, 0]
click at [836, 37] on button "EXIT" at bounding box center [861, 39] width 72 height 14
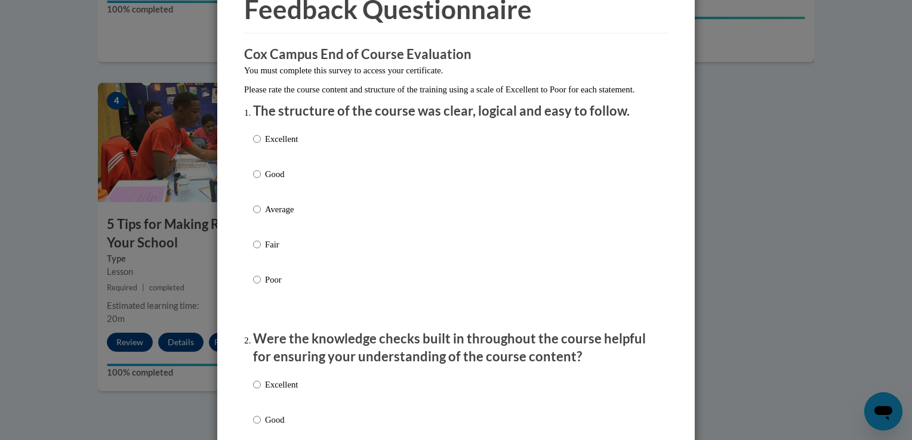
scroll to position [66, 0]
click at [406, 159] on div "Excellent Good Average Fair Poor" at bounding box center [456, 222] width 406 height 195
click at [350, 140] on div "Excellent Good Average Fair Poor" at bounding box center [456, 222] width 406 height 195
click at [295, 155] on div "Excellent Good Average Fair Poor" at bounding box center [456, 222] width 406 height 195
click at [272, 144] on p "Excellent" at bounding box center [281, 137] width 33 height 13
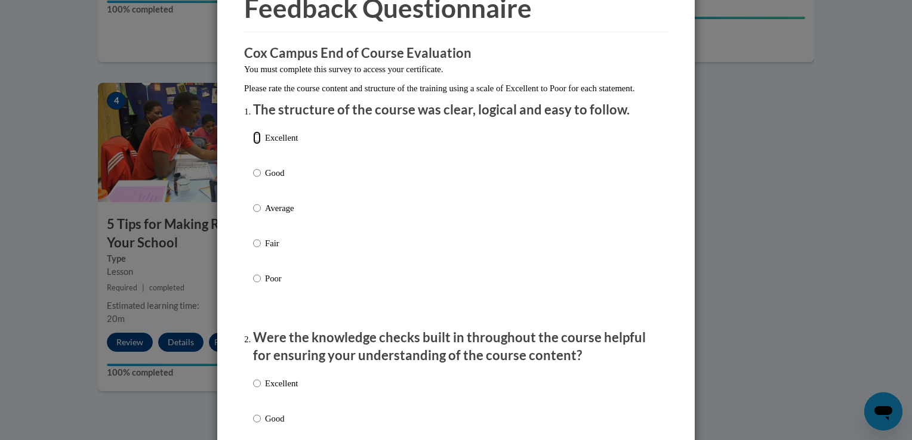
click at [261, 144] on input "Excellent" at bounding box center [257, 137] width 8 height 13
radio input "true"
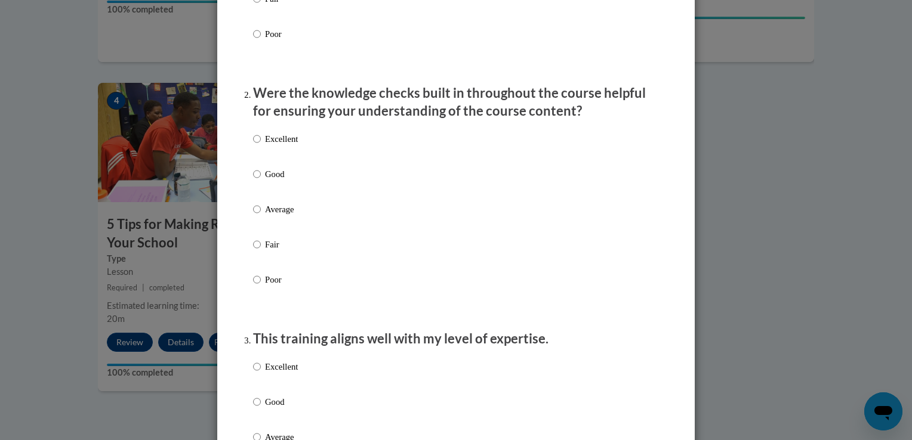
scroll to position [316, 0]
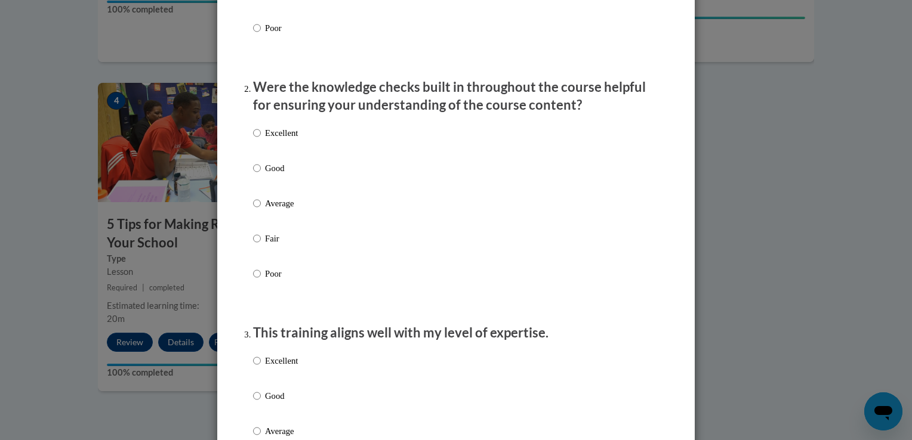
click at [268, 140] on p "Excellent" at bounding box center [281, 133] width 33 height 13
click at [261, 140] on input "Excellent" at bounding box center [257, 133] width 8 height 13
radio input "true"
click at [265, 365] on div "Excellent Good Average Fair Poor" at bounding box center [275, 441] width 45 height 185
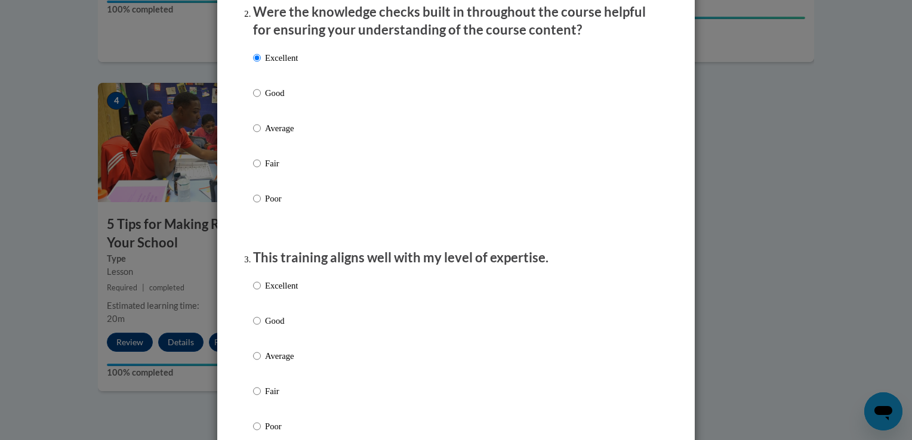
scroll to position [455, 0]
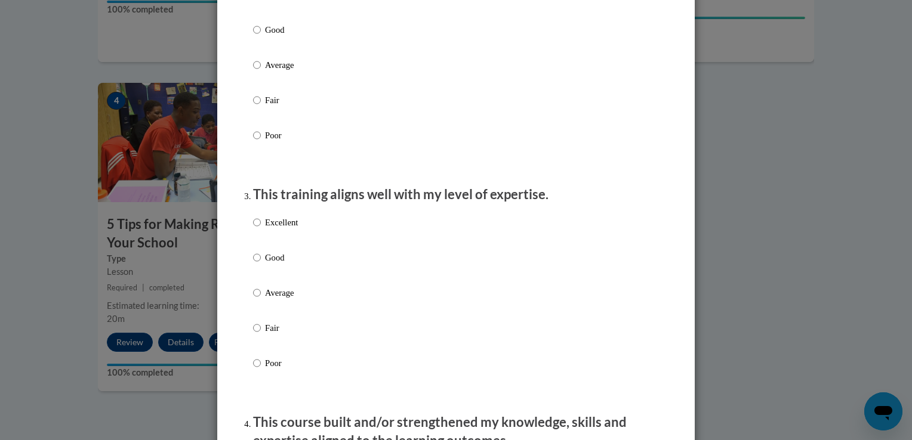
click at [276, 243] on label "Excellent" at bounding box center [275, 232] width 45 height 32
click at [261, 229] on input "Excellent" at bounding box center [257, 222] width 8 height 13
radio input "true"
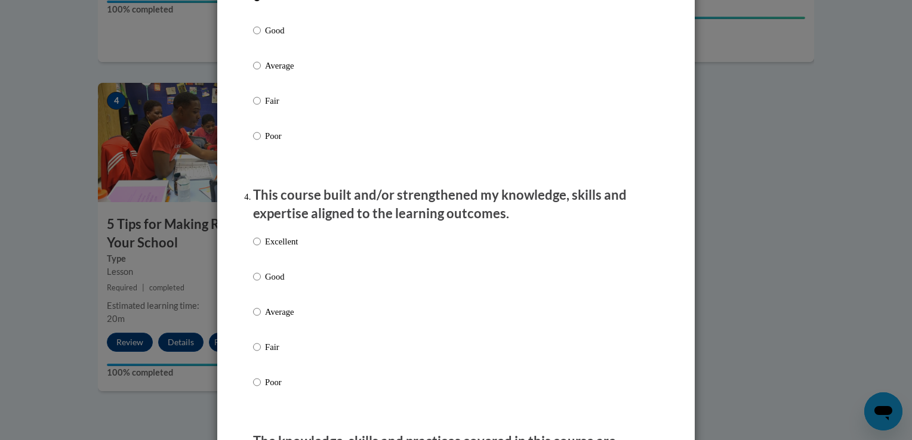
scroll to position [714, 0]
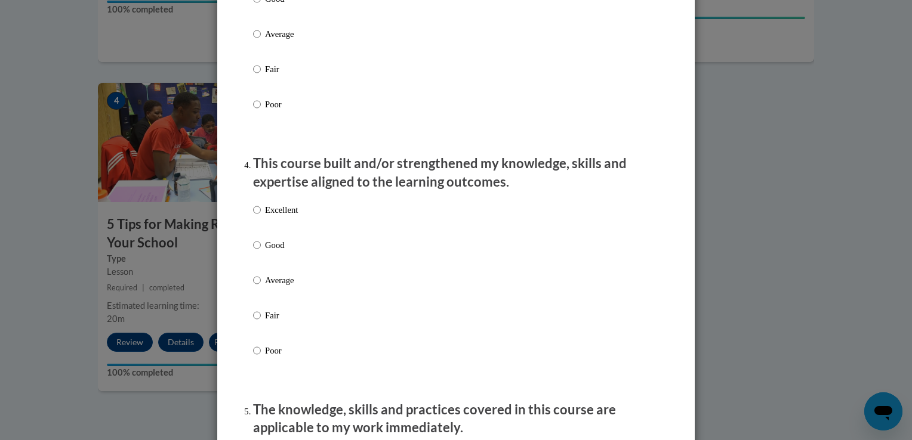
click at [267, 217] on p "Excellent" at bounding box center [281, 210] width 33 height 13
click at [261, 217] on input "Excellent" at bounding box center [257, 210] width 8 height 13
radio input "true"
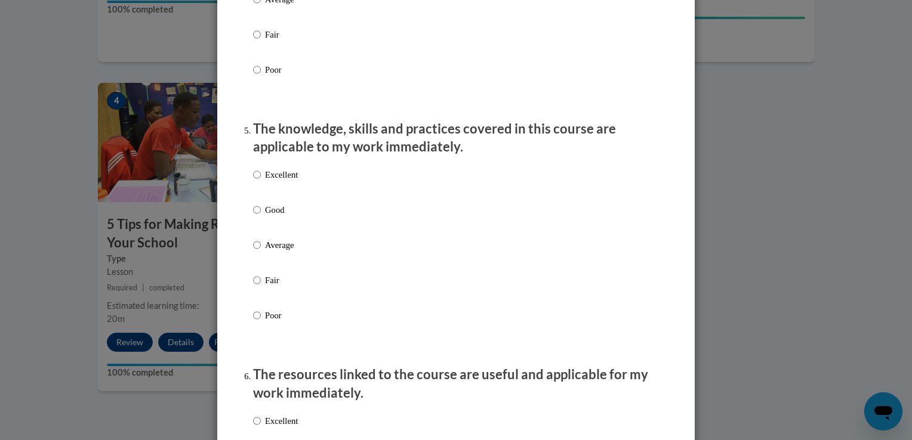
scroll to position [1000, 0]
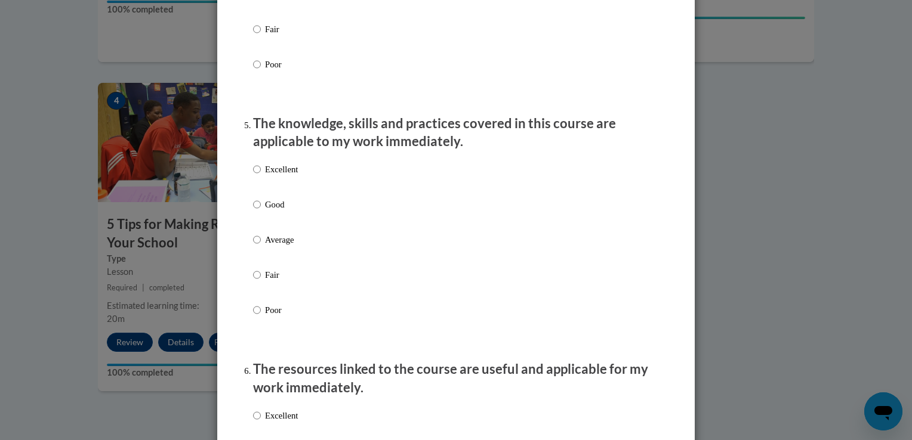
click at [271, 176] on p "Excellent" at bounding box center [281, 169] width 33 height 13
click at [261, 176] on input "Excellent" at bounding box center [257, 169] width 8 height 13
radio input "true"
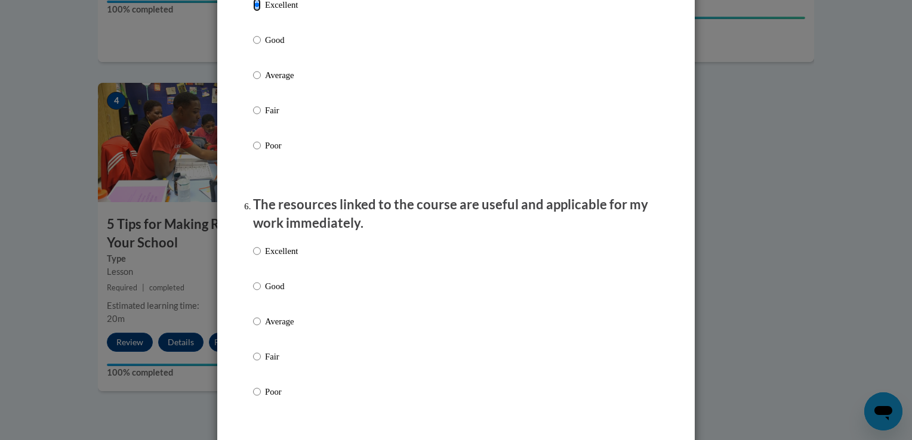
scroll to position [1169, 0]
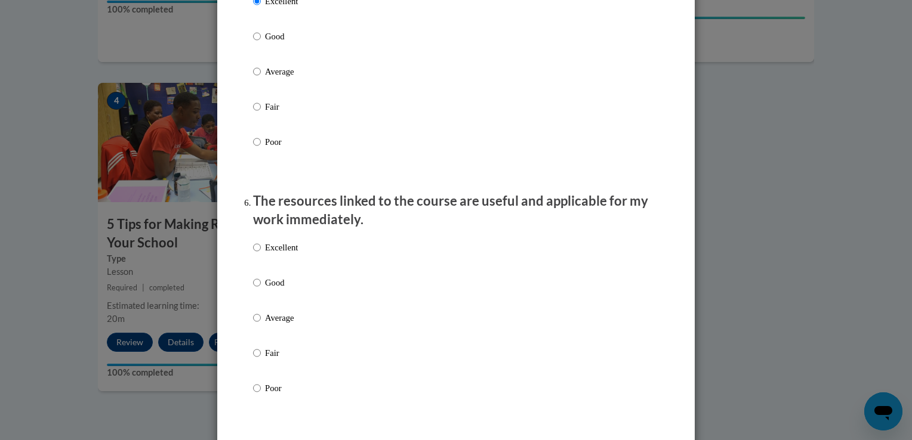
click at [267, 254] on p "Excellent" at bounding box center [281, 247] width 33 height 13
click at [261, 254] on input "Excellent" at bounding box center [257, 247] width 8 height 13
radio input "true"
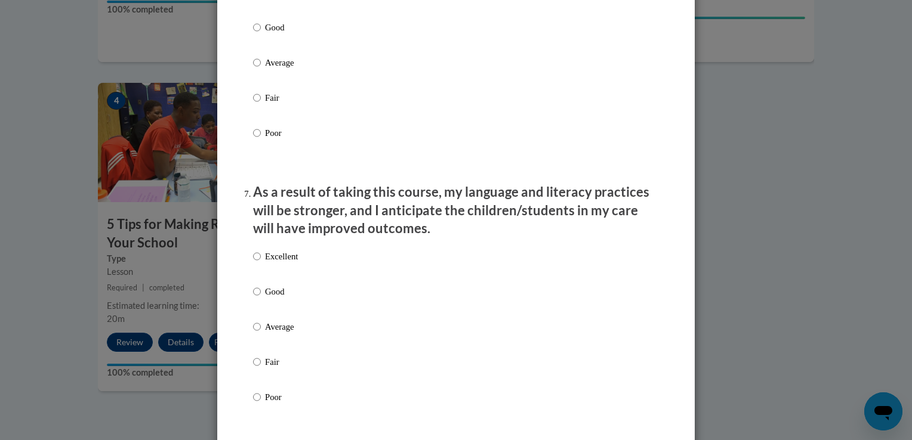
scroll to position [1427, 0]
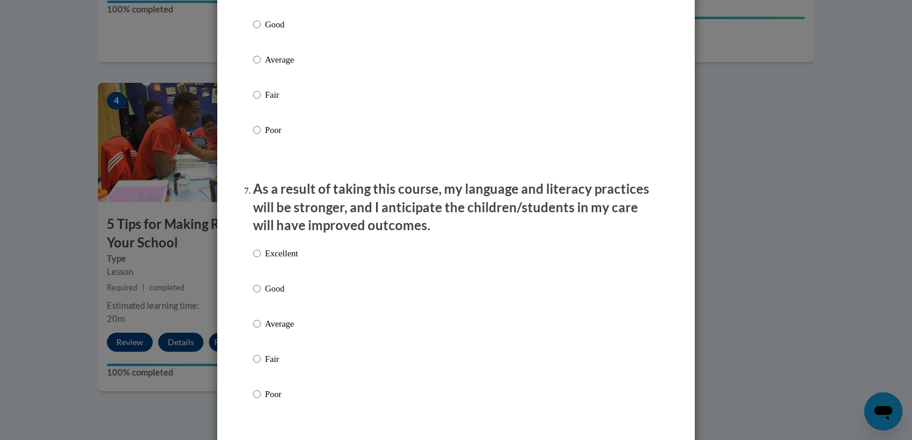
click at [266, 260] on p "Excellent" at bounding box center [281, 253] width 33 height 13
click at [261, 260] on input "Excellent" at bounding box center [257, 253] width 8 height 13
radio input "true"
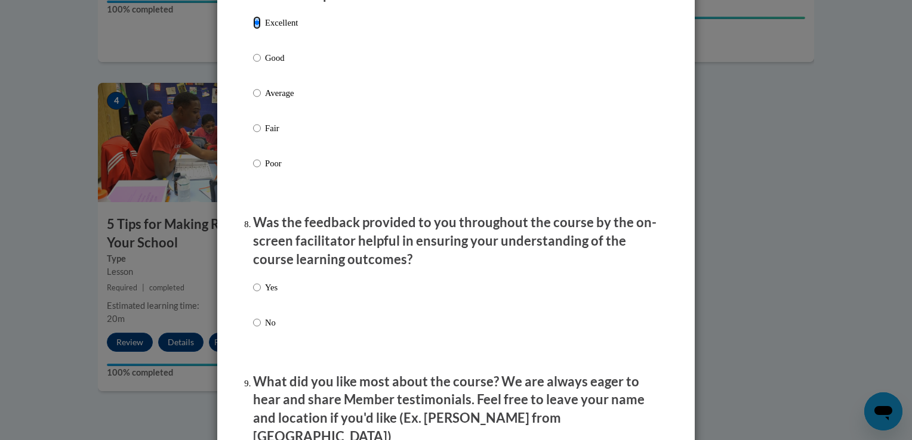
scroll to position [1659, 0]
click at [275, 307] on div "Yes No" at bounding box center [456, 319] width 406 height 89
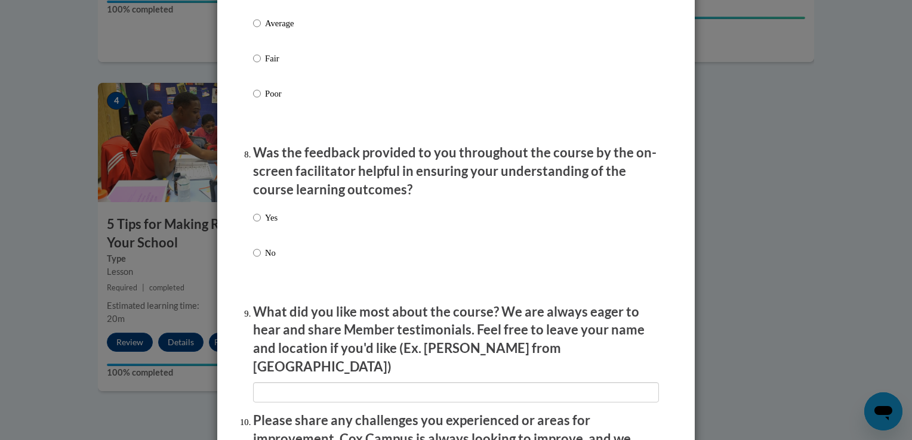
scroll to position [1727, 0]
click at [256, 226] on label "Yes" at bounding box center [265, 228] width 24 height 32
click at [256, 225] on input "Yes" at bounding box center [257, 218] width 8 height 13
radio input "true"
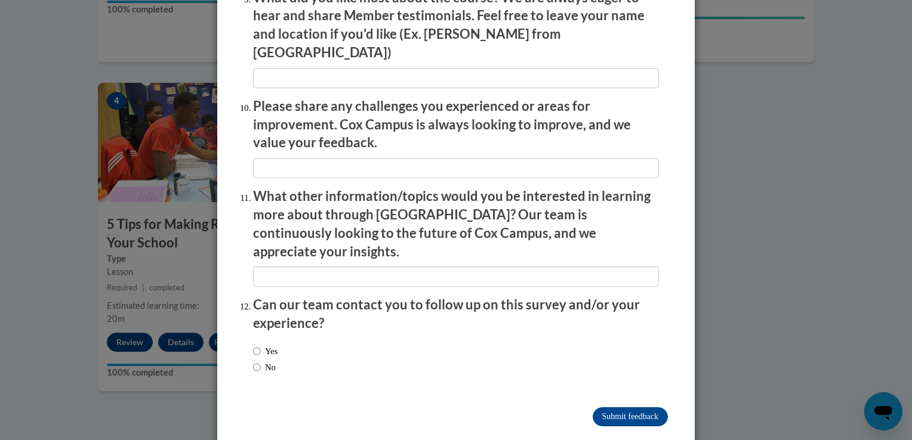
scroll to position [2045, 0]
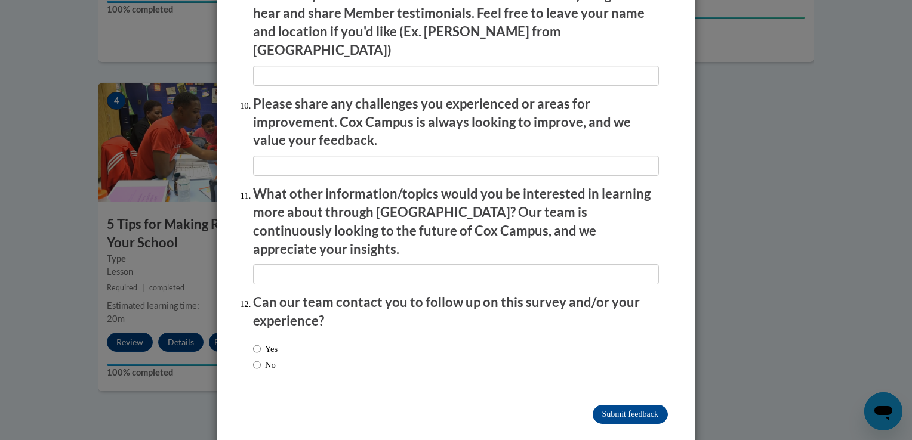
click at [273, 343] on label "Yes" at bounding box center [265, 349] width 24 height 13
click at [261, 343] on input "Yes" at bounding box center [257, 349] width 8 height 13
radio input "true"
click at [625, 405] on input "Submit feedback" at bounding box center [630, 414] width 75 height 19
